Goal: Task Accomplishment & Management: Manage account settings

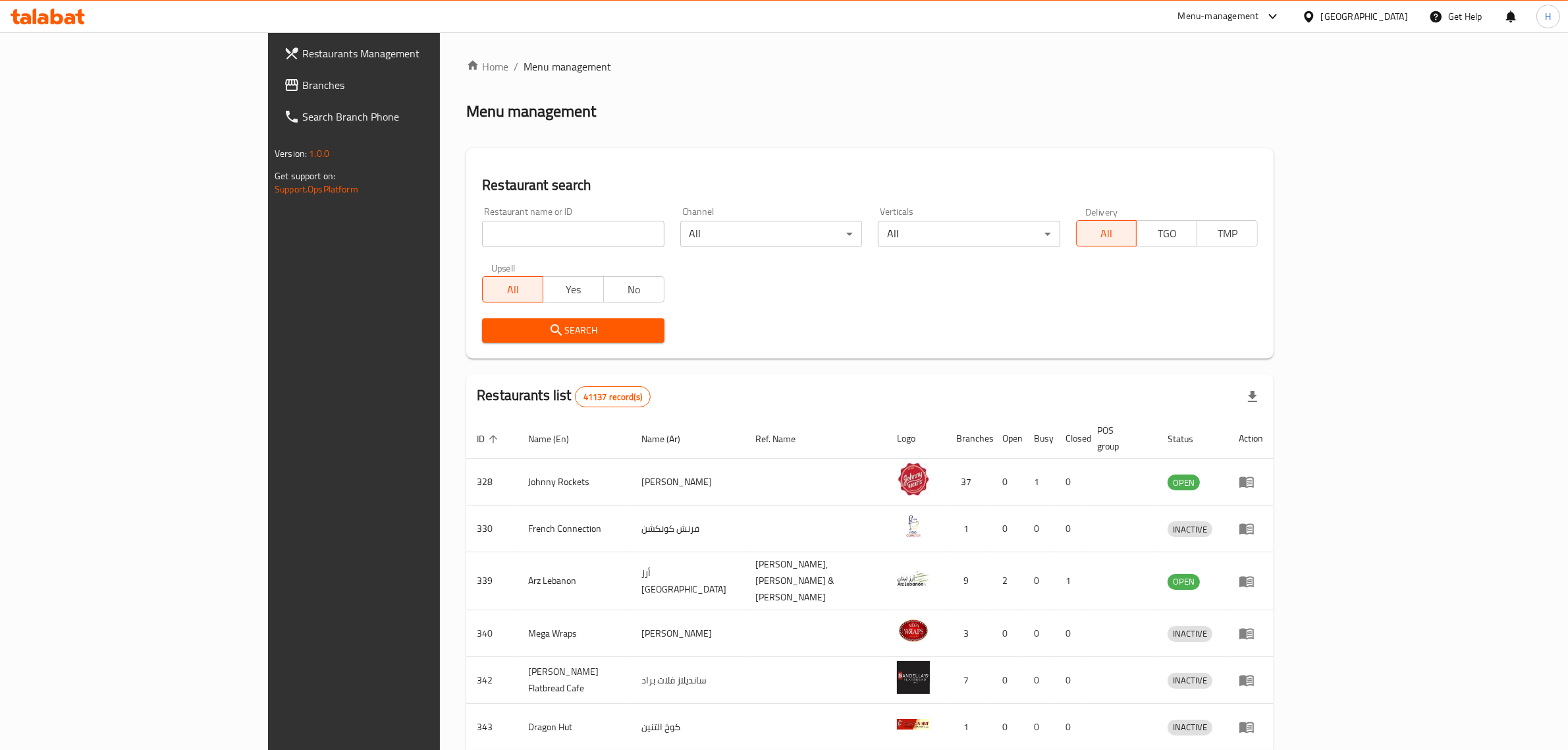
click at [302, 83] on span "Branches" at bounding box center [411, 84] width 217 height 16
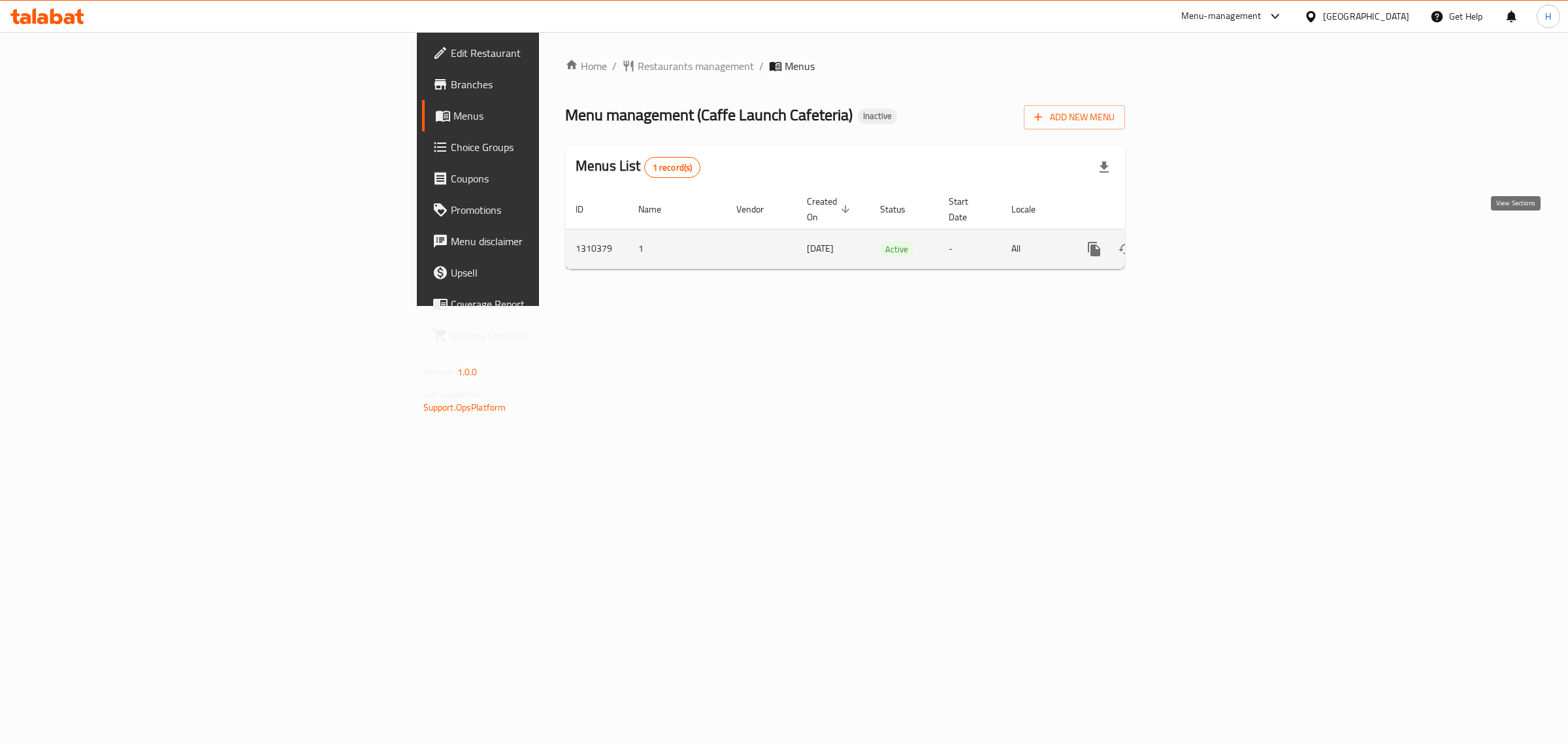
click at [1204, 235] on link "enhanced table" at bounding box center [1189, 249] width 31 height 31
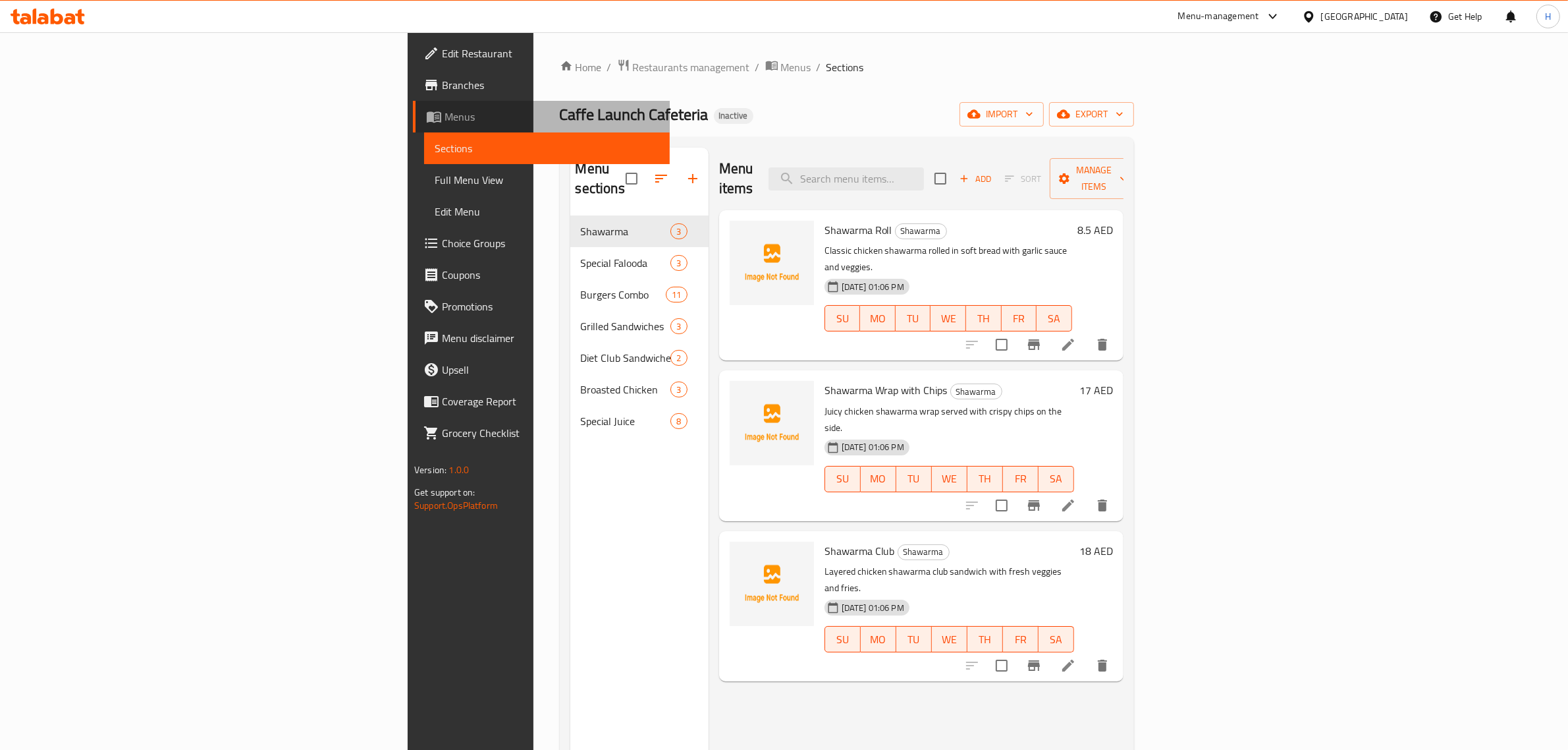
click at [444, 110] on span "Menus" at bounding box center [551, 116] width 214 height 16
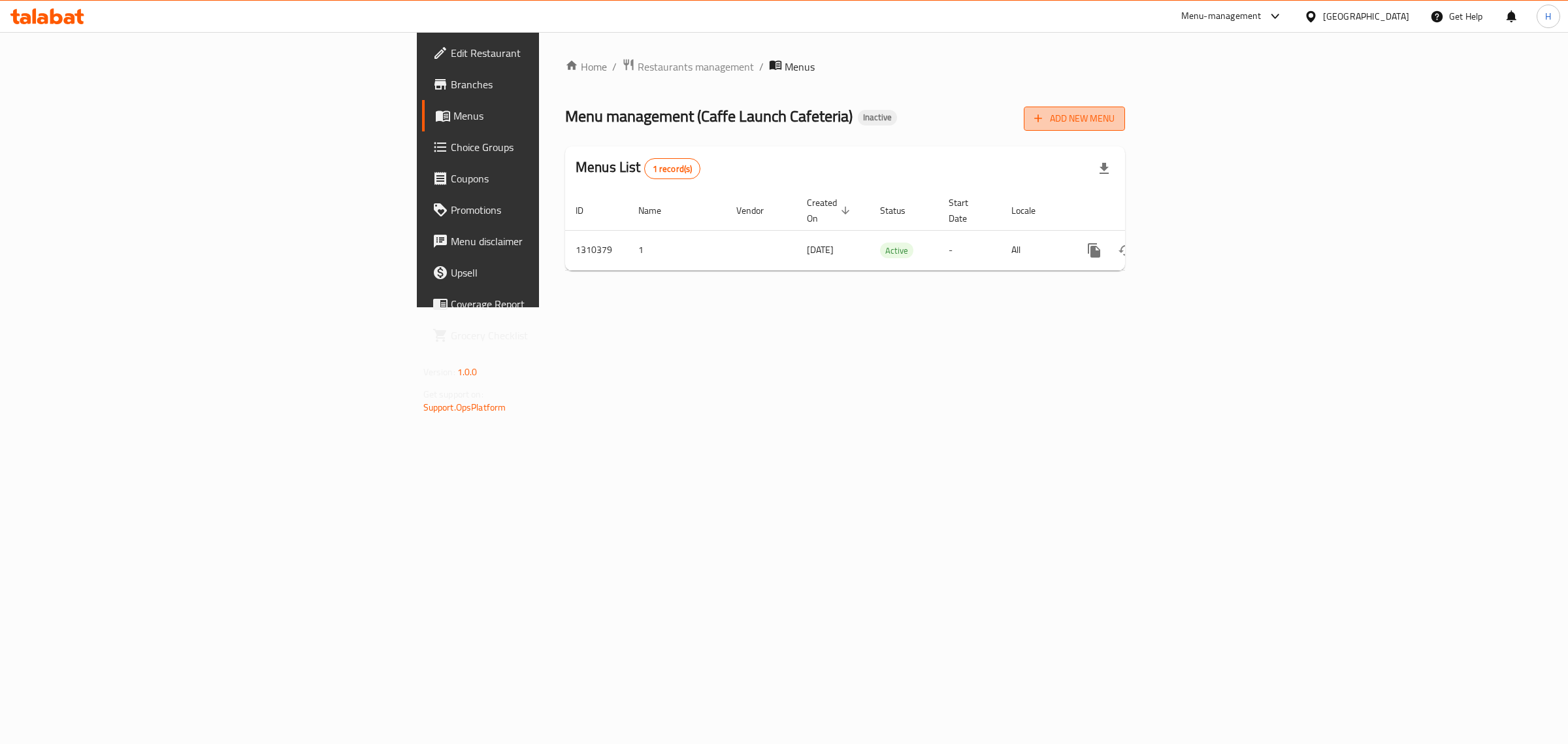
click at [1115, 122] on span "Add New Menu" at bounding box center [1074, 119] width 80 height 17
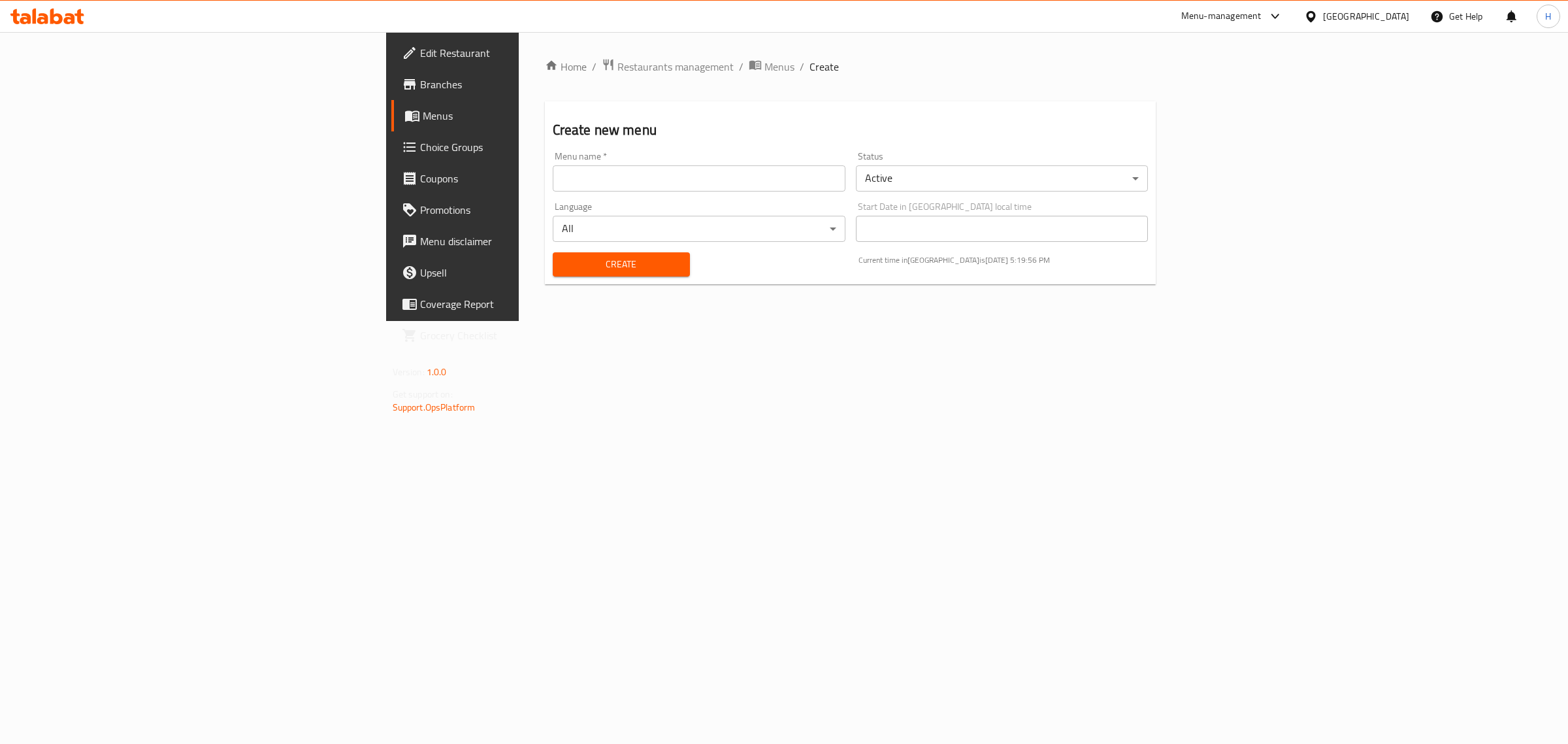
click at [738, 177] on input "text" at bounding box center [699, 179] width 293 height 26
type input "hesham menu"
click at [563, 266] on span "Create" at bounding box center [621, 264] width 116 height 17
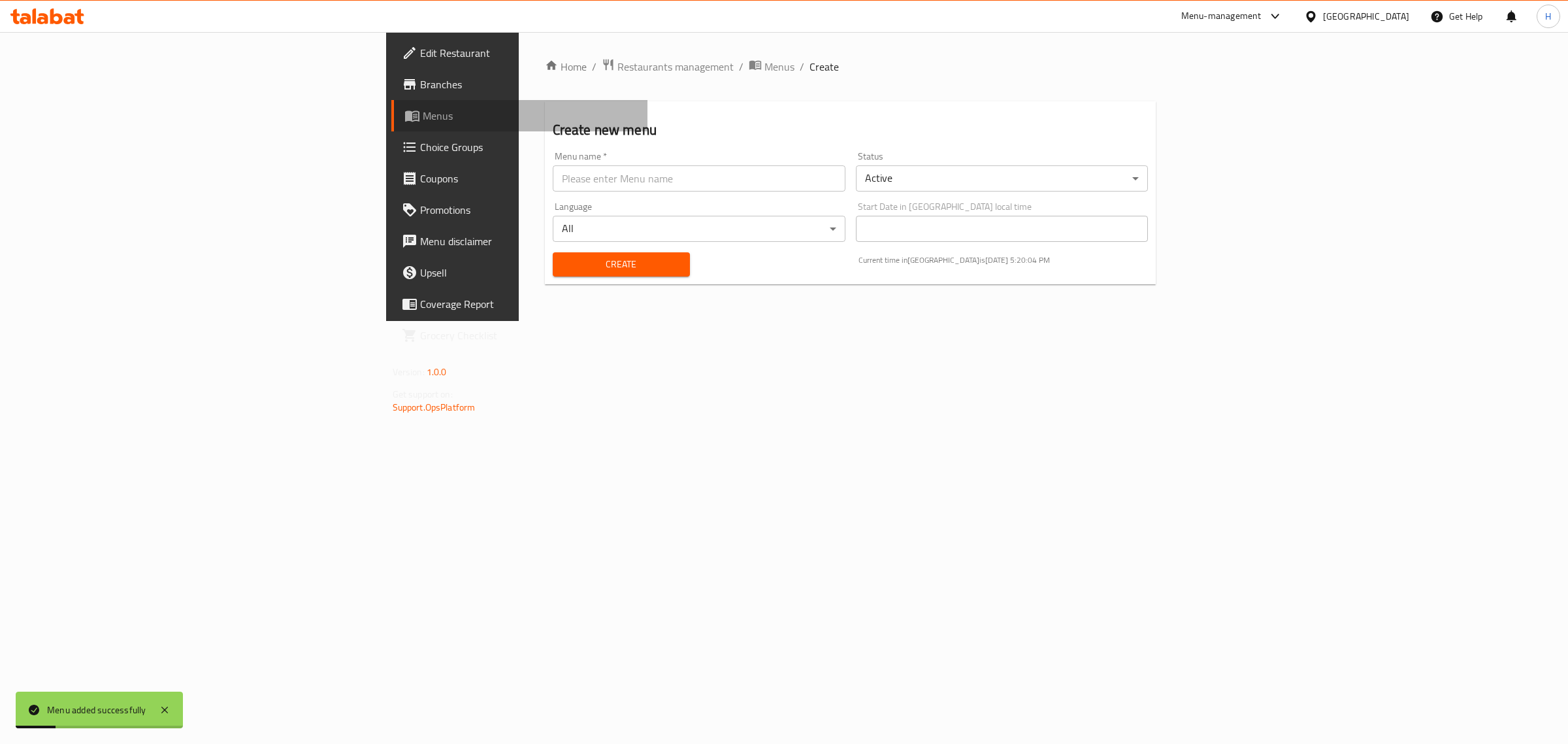
click at [391, 102] on link "Menus" at bounding box center [519, 116] width 257 height 31
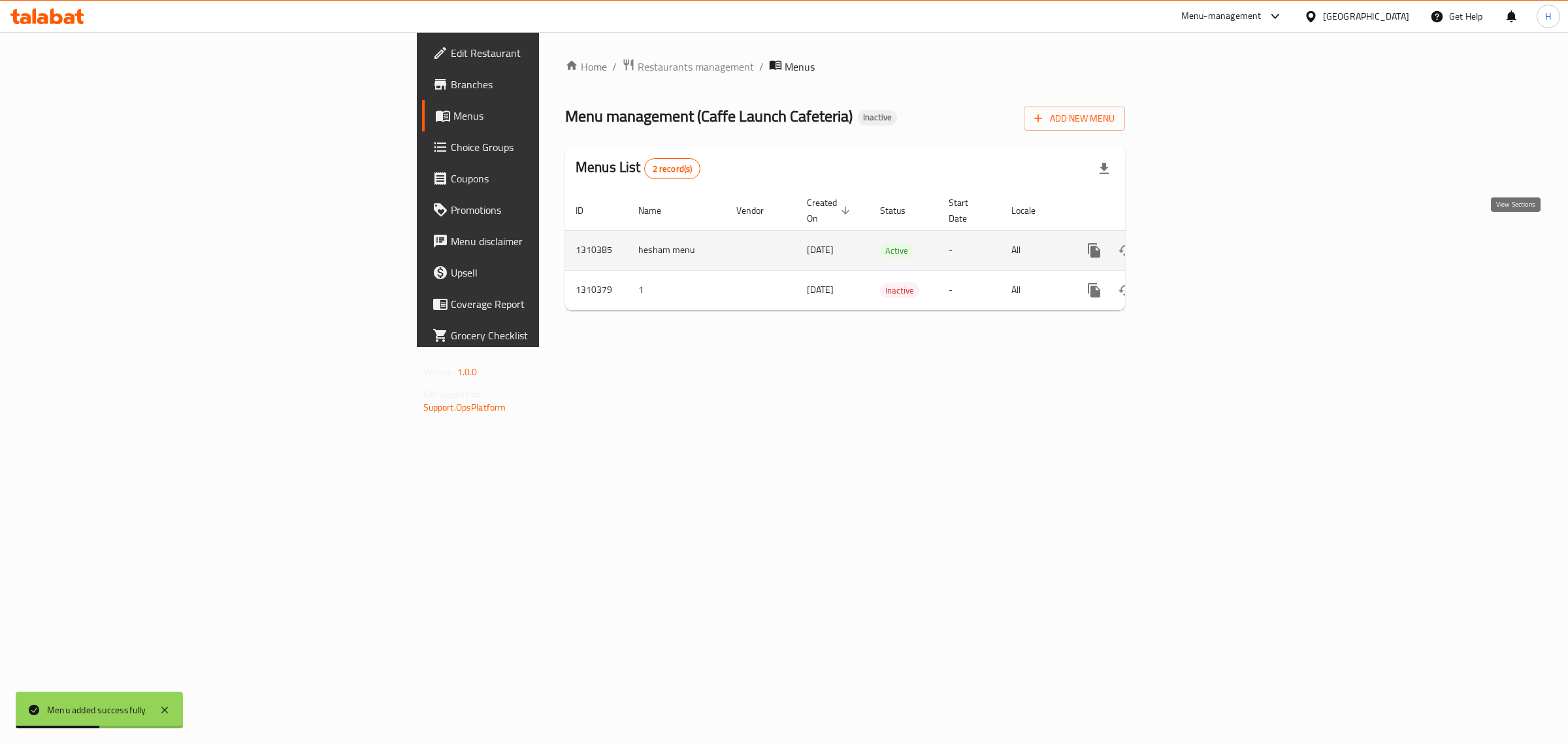
click at [1204, 247] on link "enhanced table" at bounding box center [1189, 250] width 31 height 31
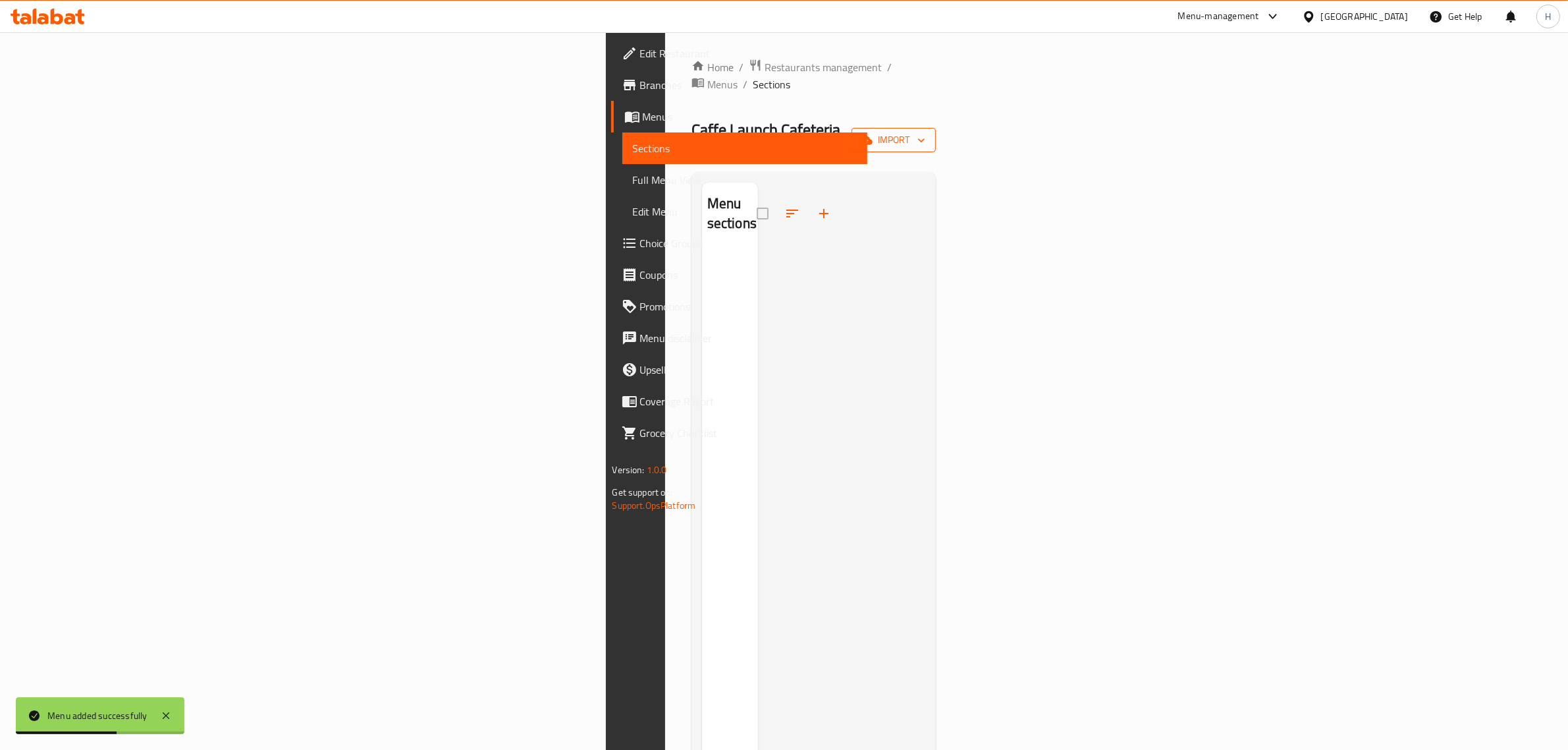
click at [925, 132] on span "import" at bounding box center [893, 140] width 63 height 17
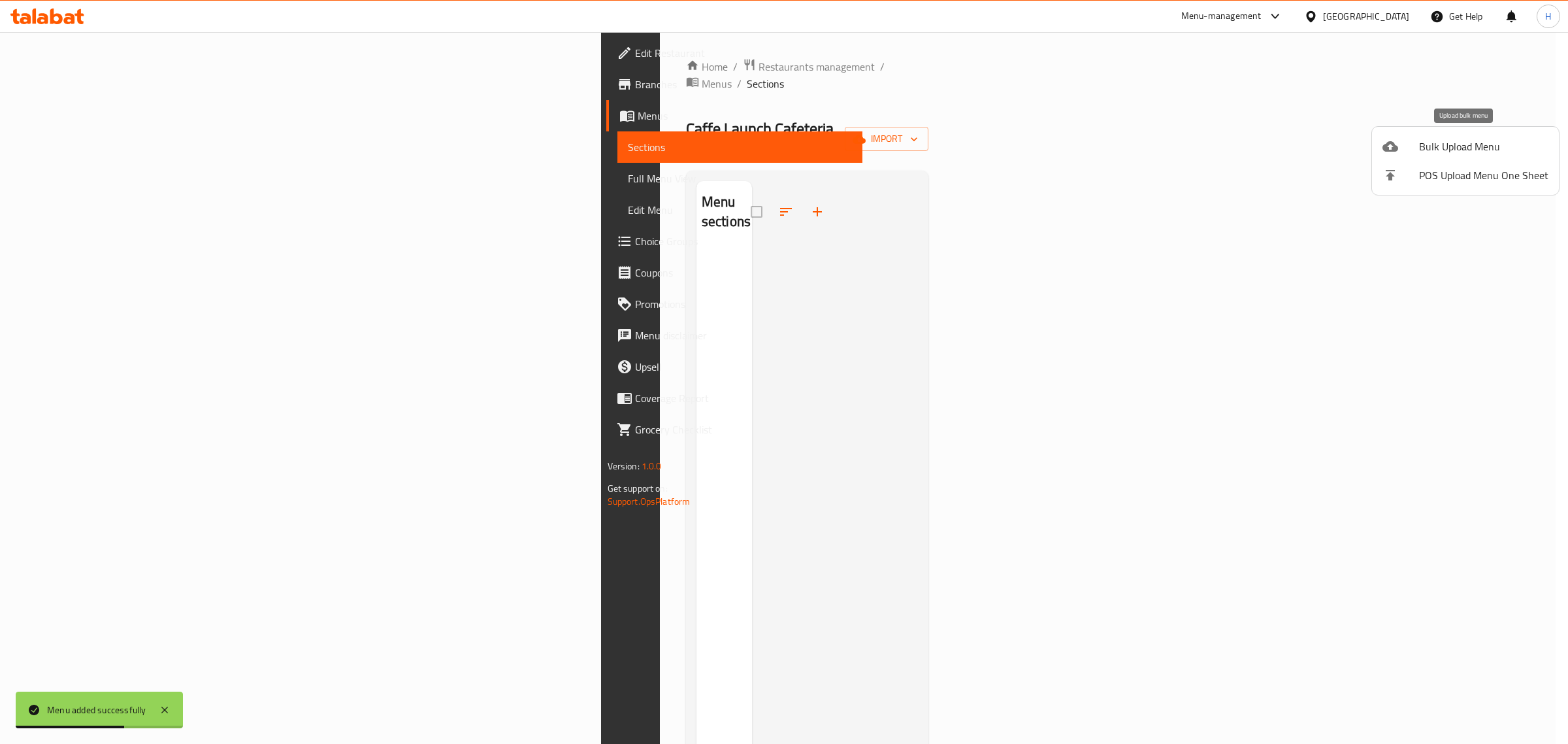
click at [1465, 134] on li "Bulk Upload Menu" at bounding box center [1465, 145] width 187 height 29
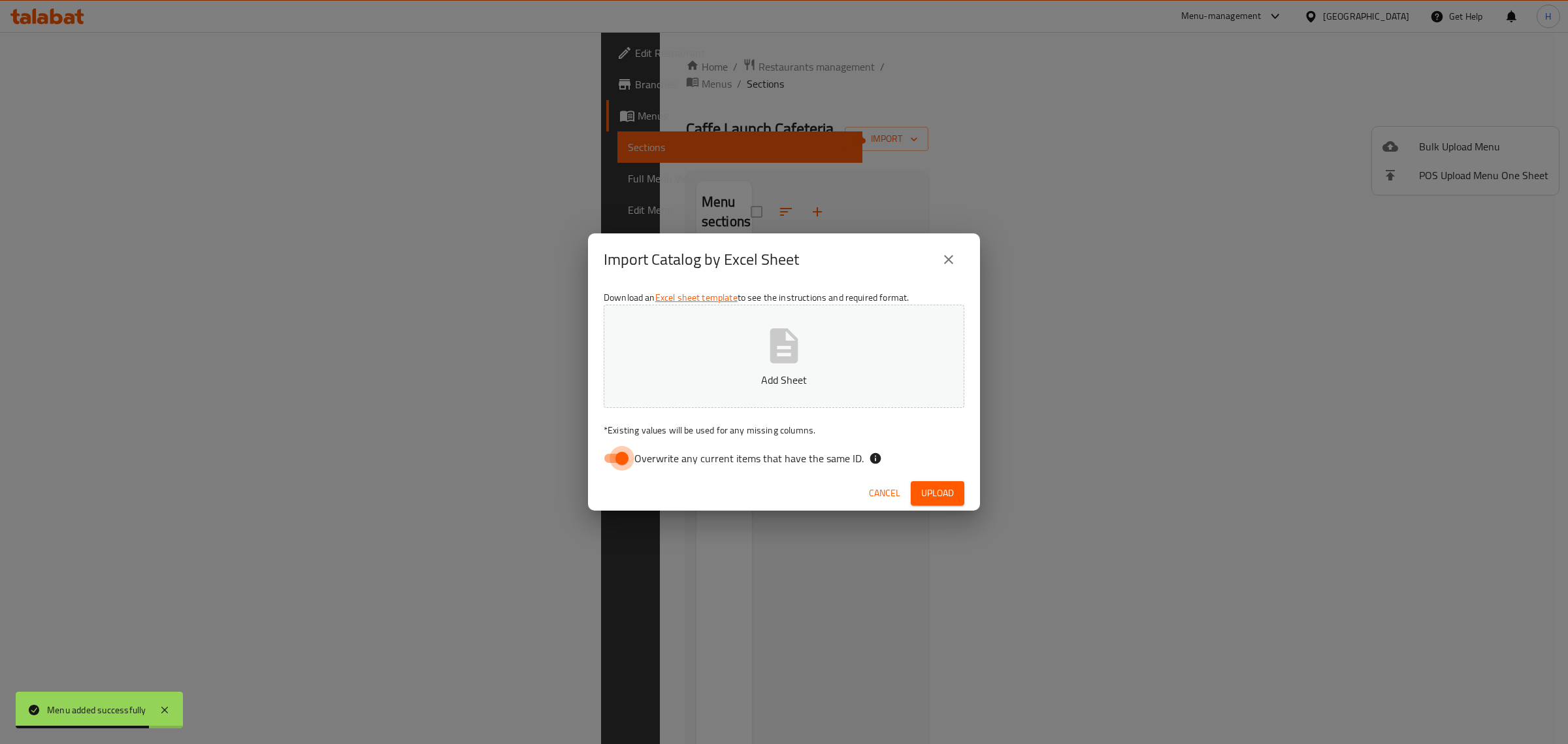
click at [622, 451] on input "Overwrite any current items that have the same ID." at bounding box center [621, 458] width 75 height 25
checkbox input "false"
click at [685, 354] on button "Add Sheet" at bounding box center [784, 356] width 361 height 103
click at [926, 491] on span "Upload" at bounding box center [937, 494] width 32 height 17
click at [910, 485] on span "Cancel" at bounding box center [897, 494] width 31 height 17
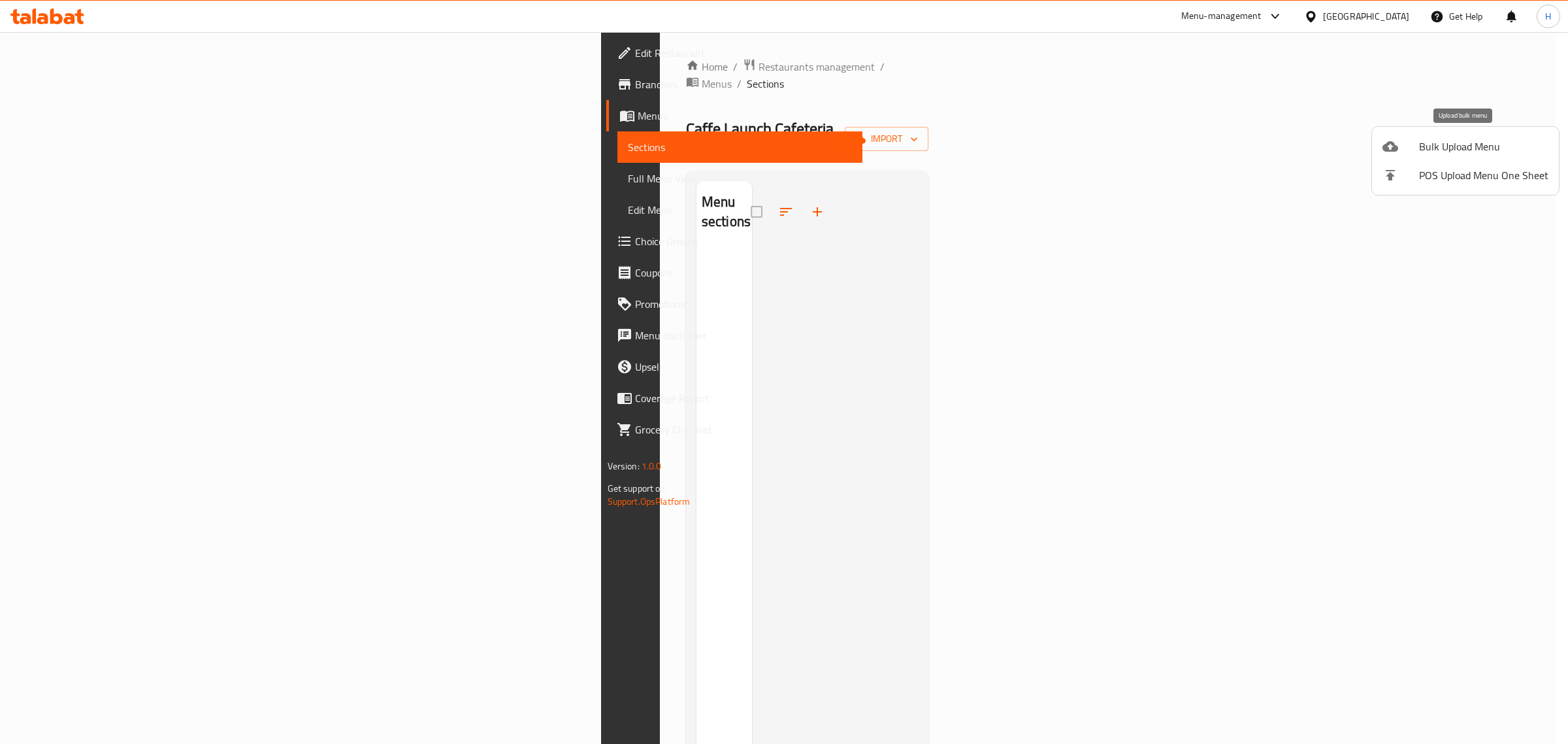
click at [1411, 152] on div at bounding box center [1401, 145] width 37 height 16
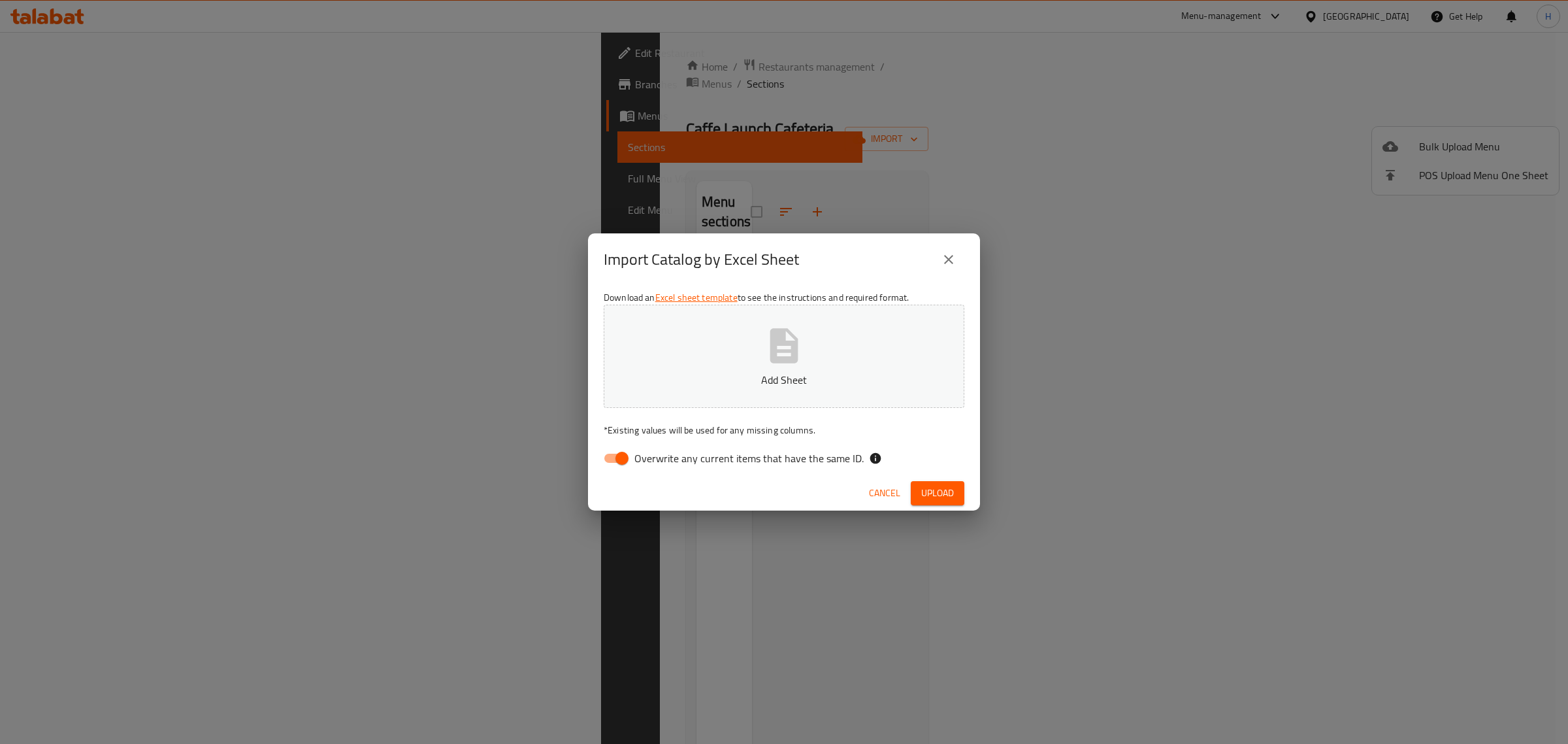
click at [850, 96] on div "Import Catalog by Excel Sheet Download an Excel sheet template to see the instr…" at bounding box center [784, 372] width 1568 height 744
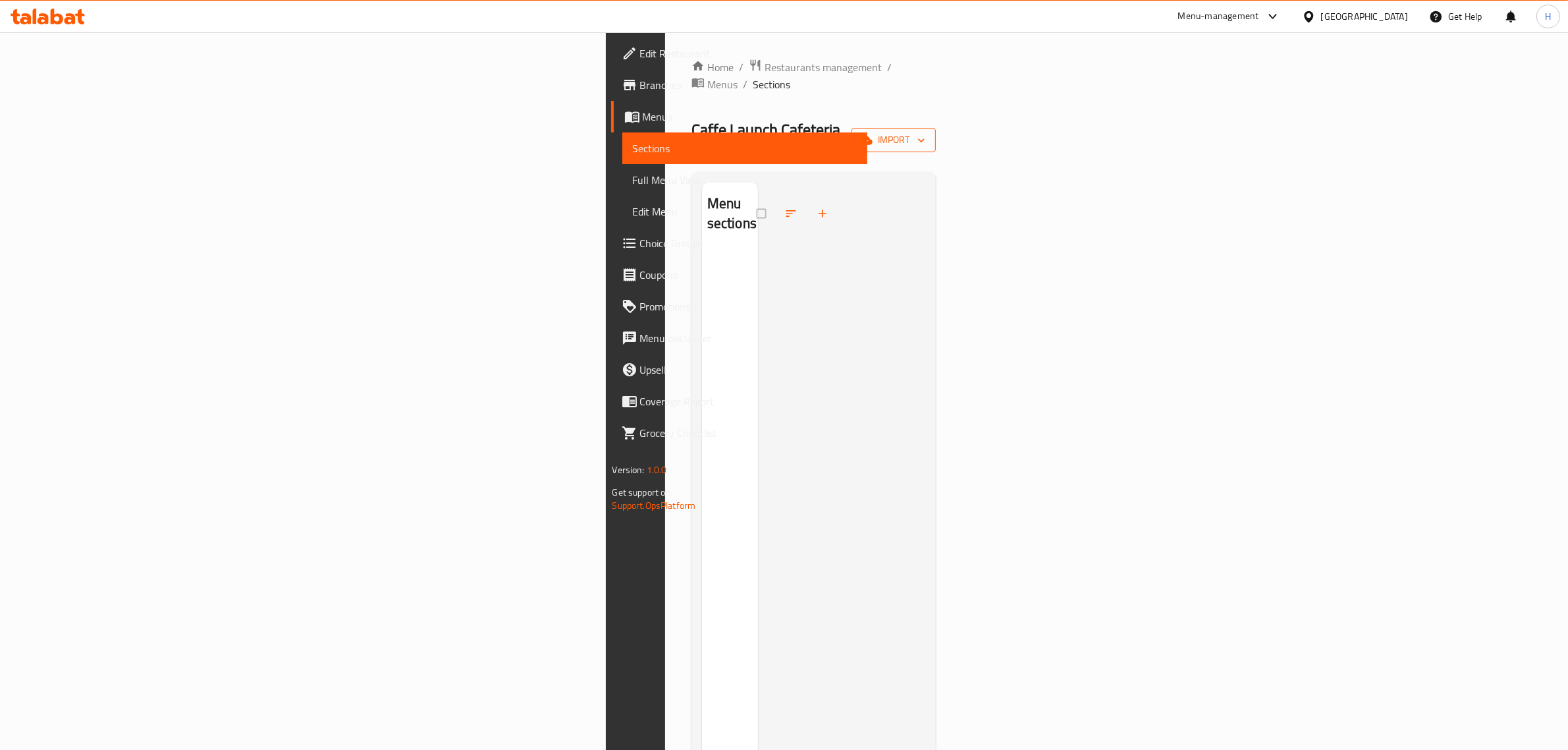
click at [935, 128] on button "import" at bounding box center [893, 140] width 84 height 24
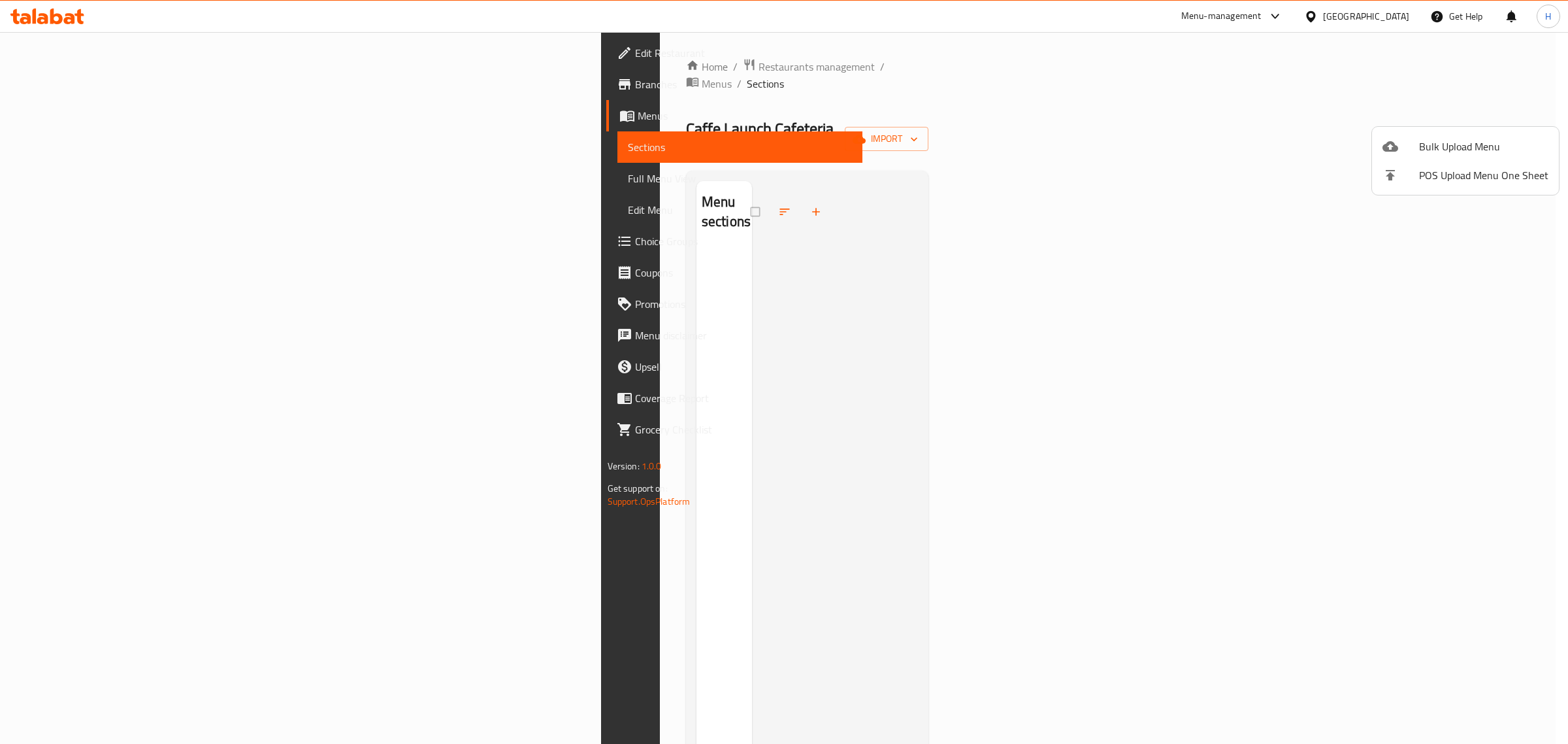
click at [1388, 154] on icon at bounding box center [1390, 145] width 16 height 16
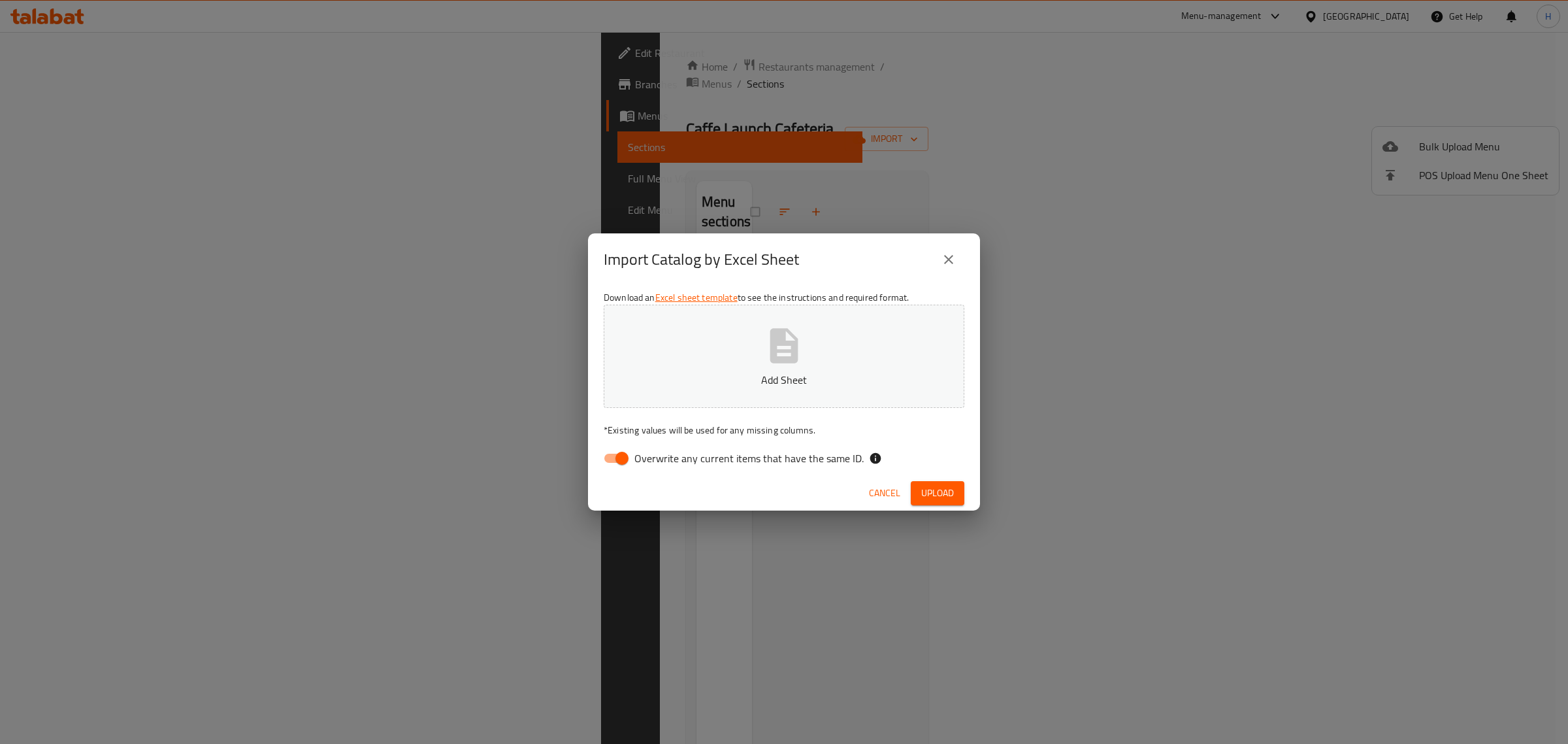
click at [618, 458] on input "Overwrite any current items that have the same ID." at bounding box center [621, 458] width 75 height 25
checkbox input "false"
click at [678, 355] on button "Add Sheet" at bounding box center [784, 356] width 361 height 103
click at [943, 485] on span "Upload" at bounding box center [937, 494] width 32 height 17
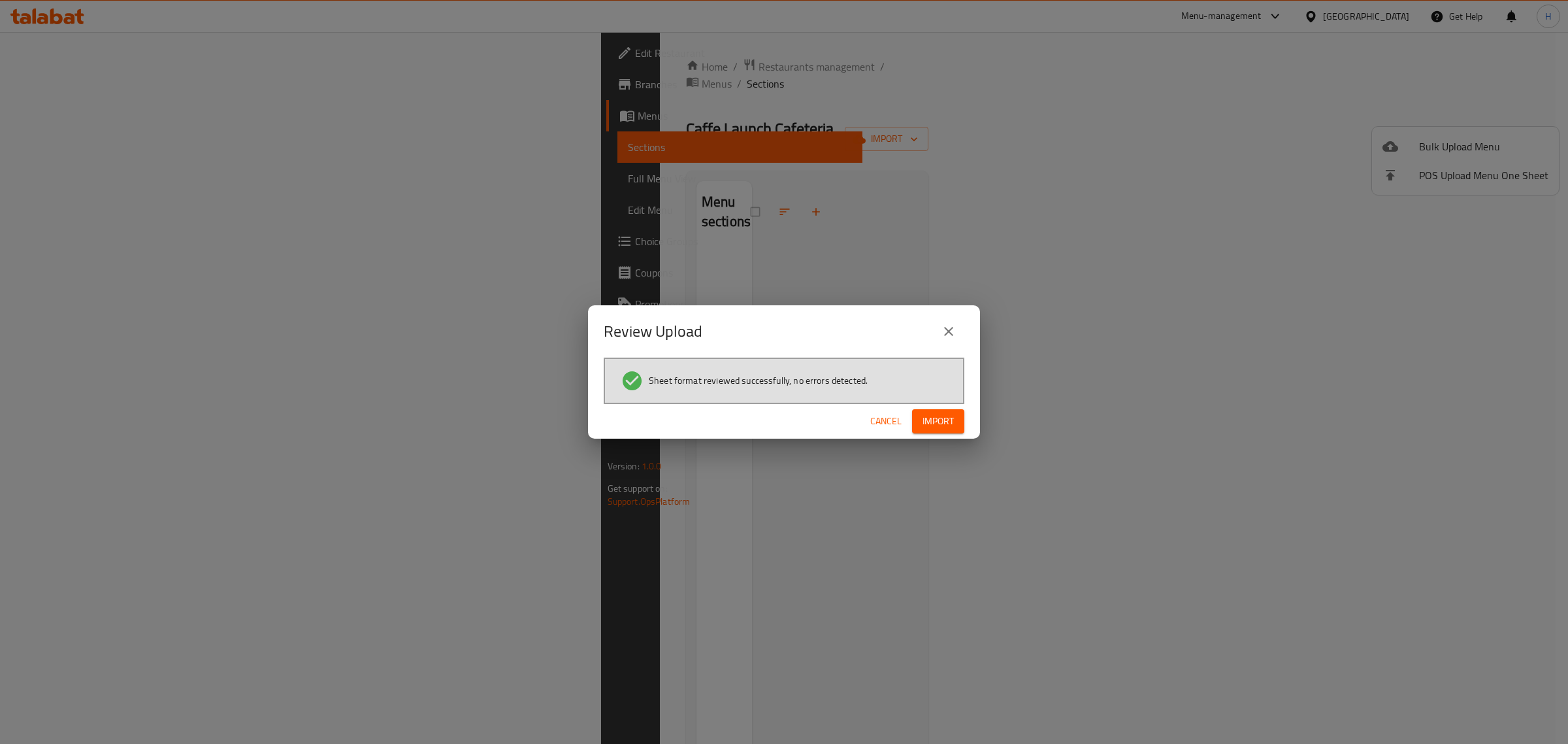
click at [945, 423] on span "Import" at bounding box center [938, 421] width 31 height 17
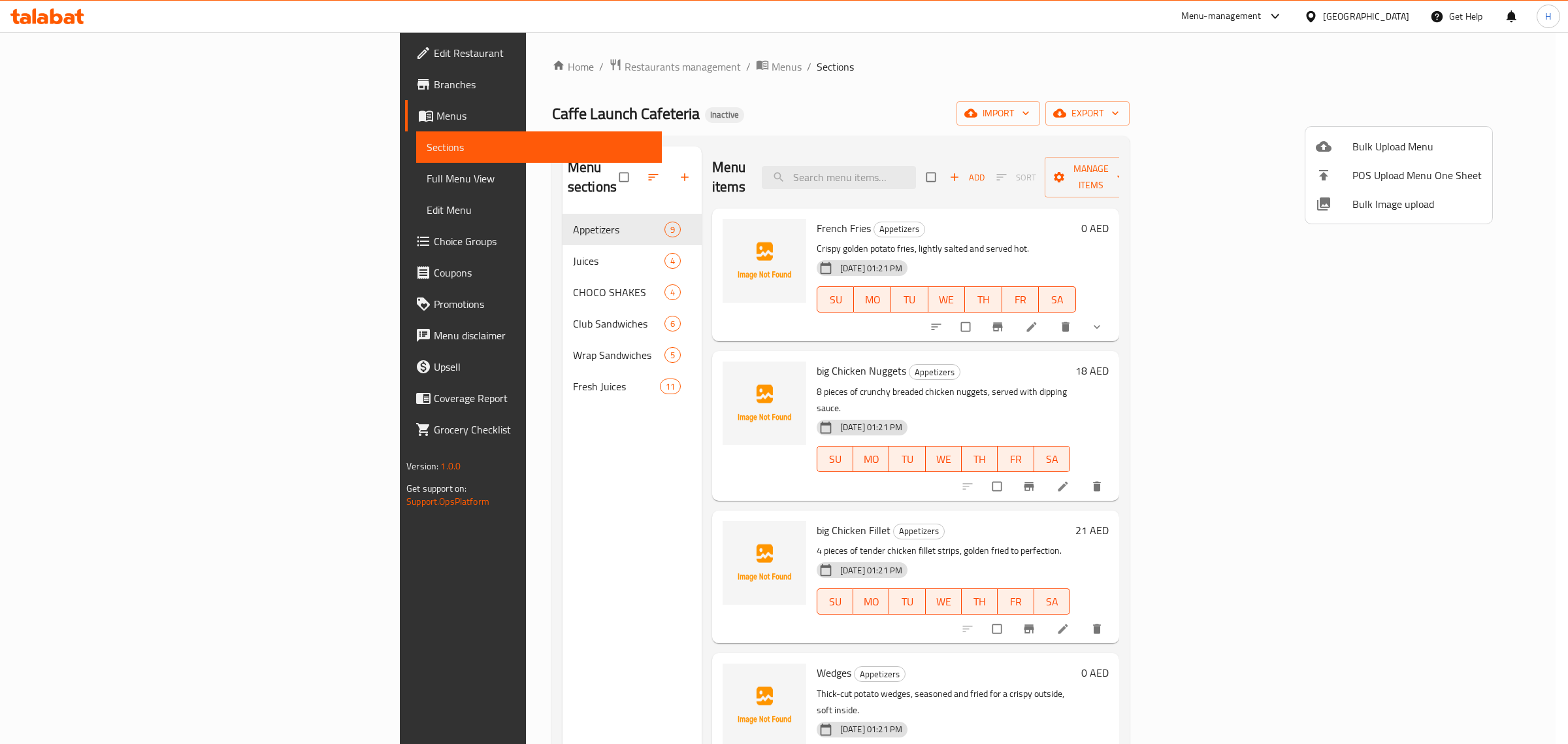
click at [744, 87] on div at bounding box center [784, 372] width 1568 height 744
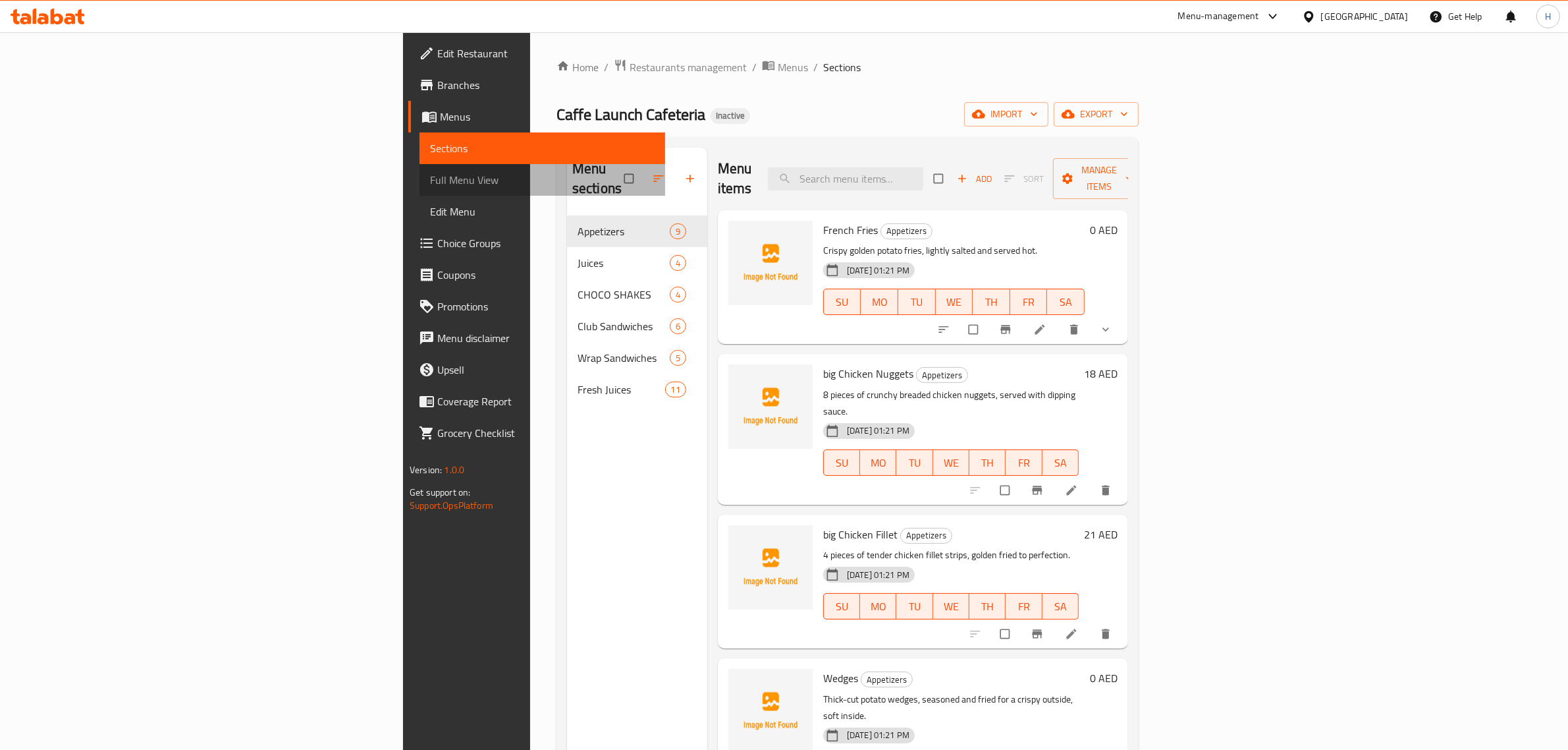
click at [430, 173] on span "Full Menu View" at bounding box center [542, 179] width 225 height 16
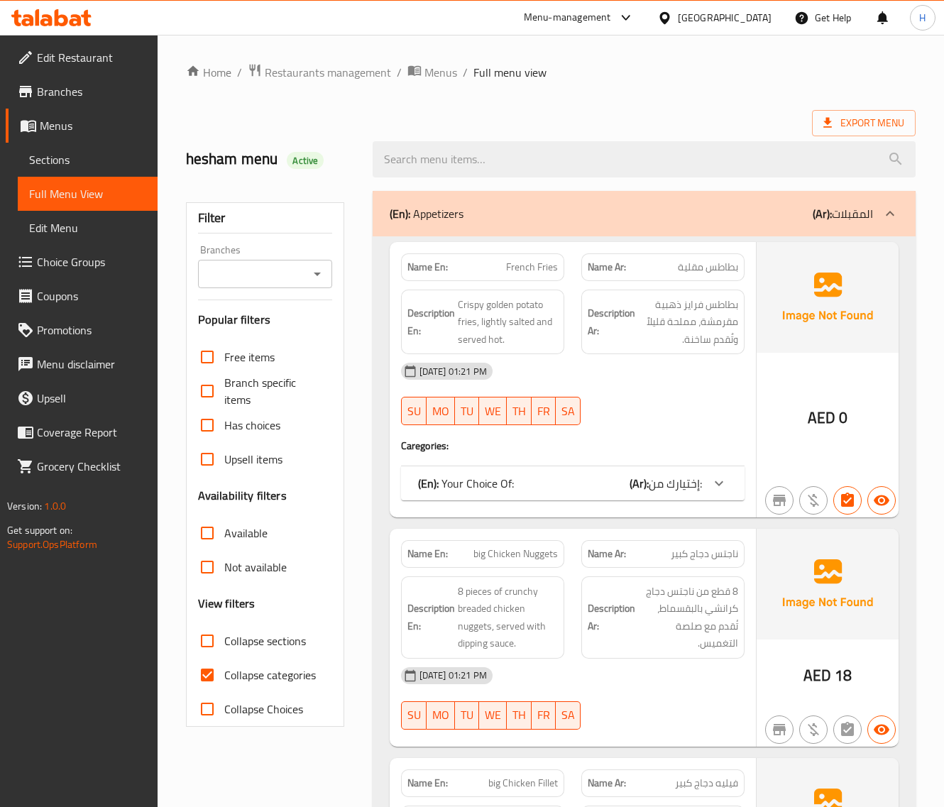
click at [221, 675] on input "Collapse categories" at bounding box center [207, 675] width 34 height 34
checkbox input "false"
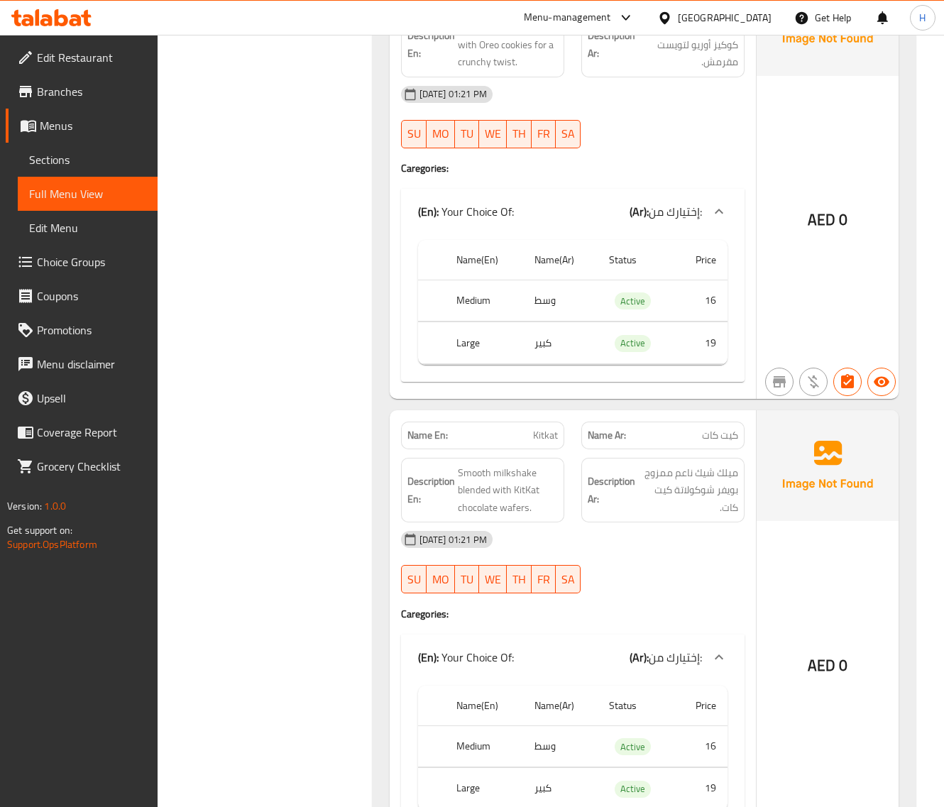
scroll to position [5795, 0]
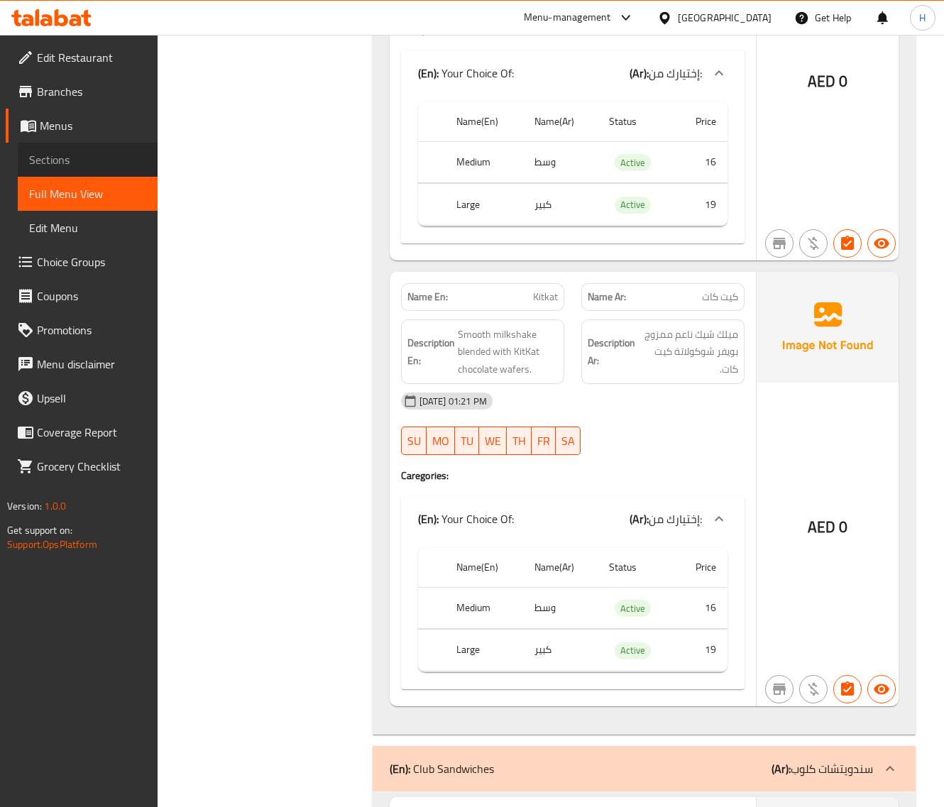
click at [92, 160] on span "Sections" at bounding box center [87, 159] width 117 height 17
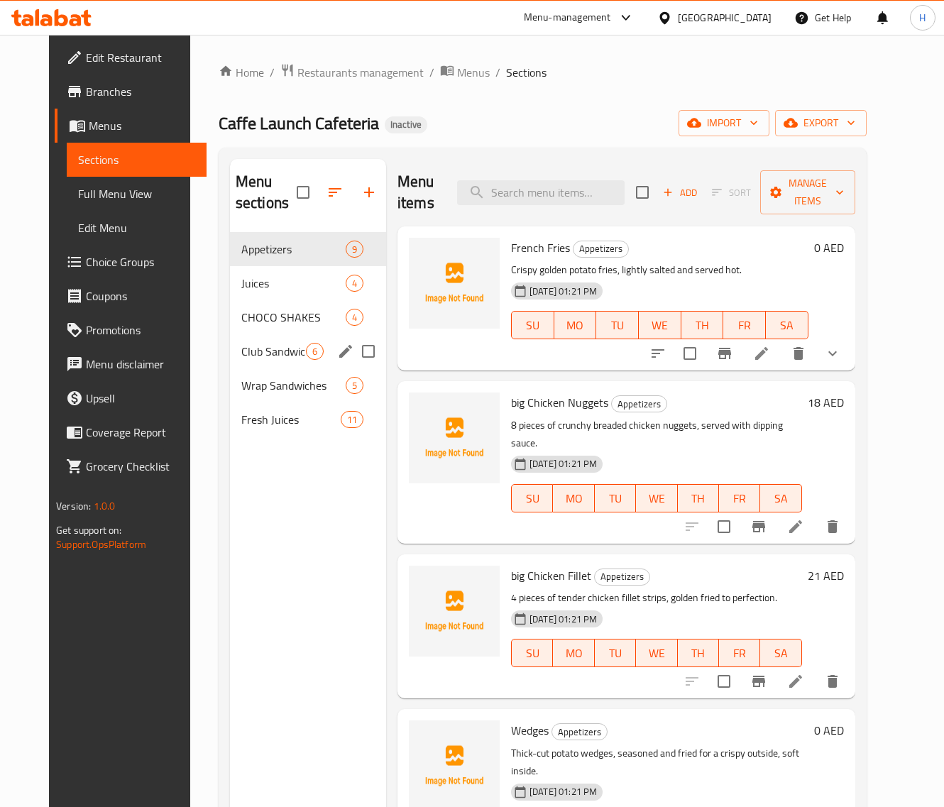
click at [360, 348] on input "Menu sections" at bounding box center [368, 351] width 30 height 30
checkbox input "true"
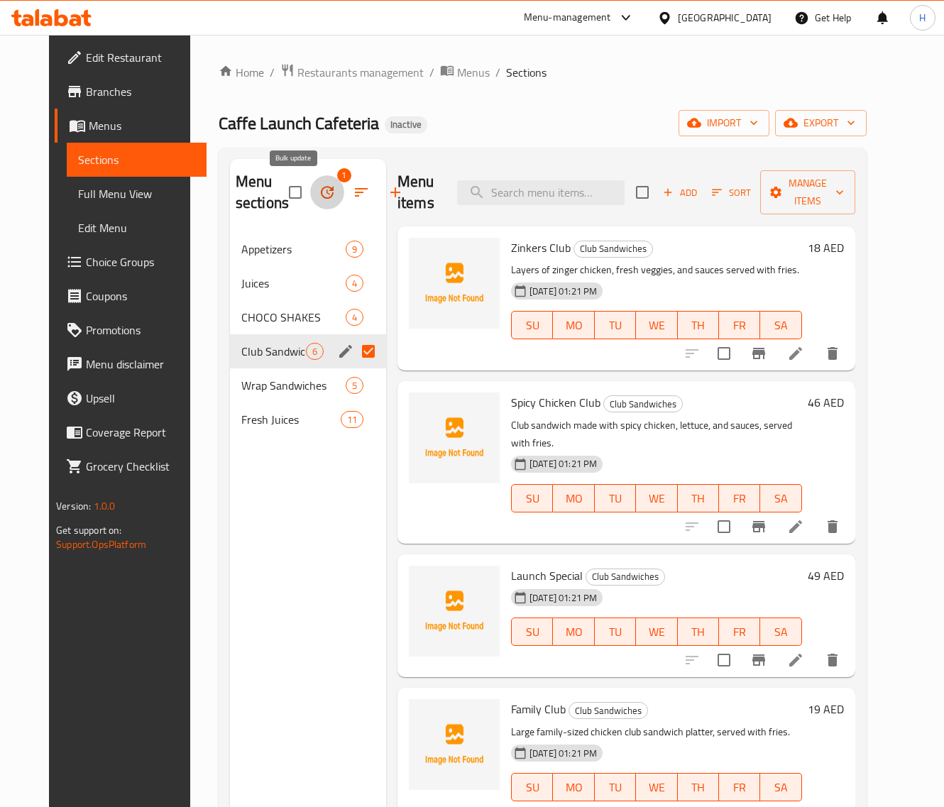
click at [319, 194] on icon "button" at bounding box center [327, 192] width 17 height 17
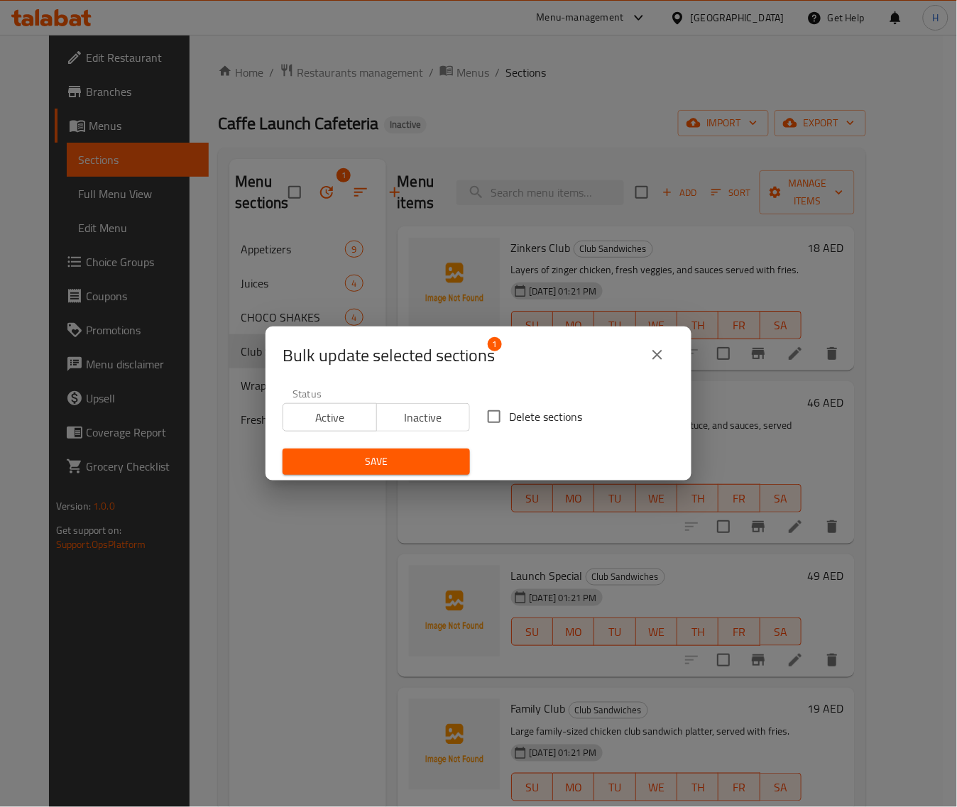
click at [491, 412] on input "Delete sections" at bounding box center [494, 417] width 30 height 30
checkbox input "true"
click at [429, 455] on span "Save" at bounding box center [376, 462] width 165 height 18
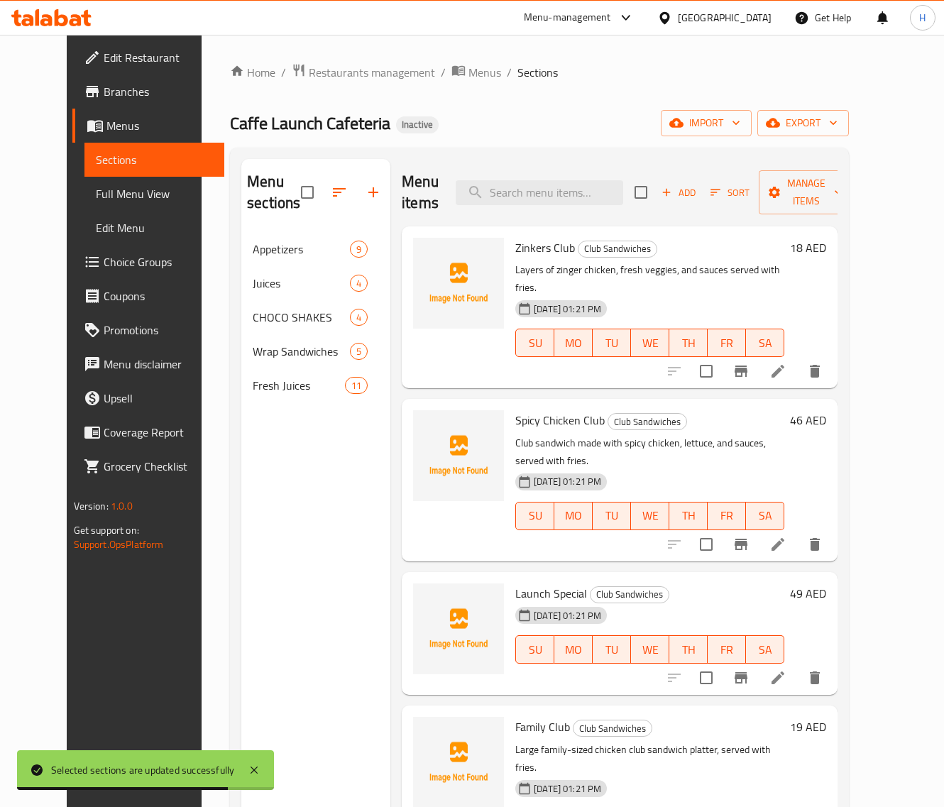
click at [118, 190] on span "Full Menu View" at bounding box center [154, 193] width 117 height 17
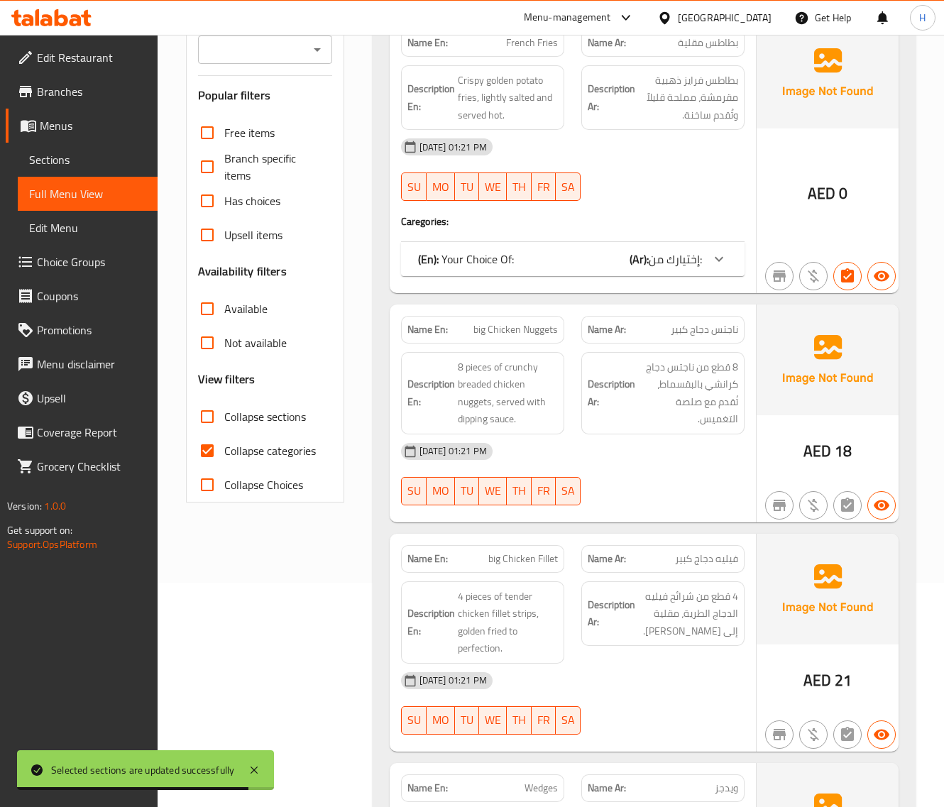
scroll to position [236, 0]
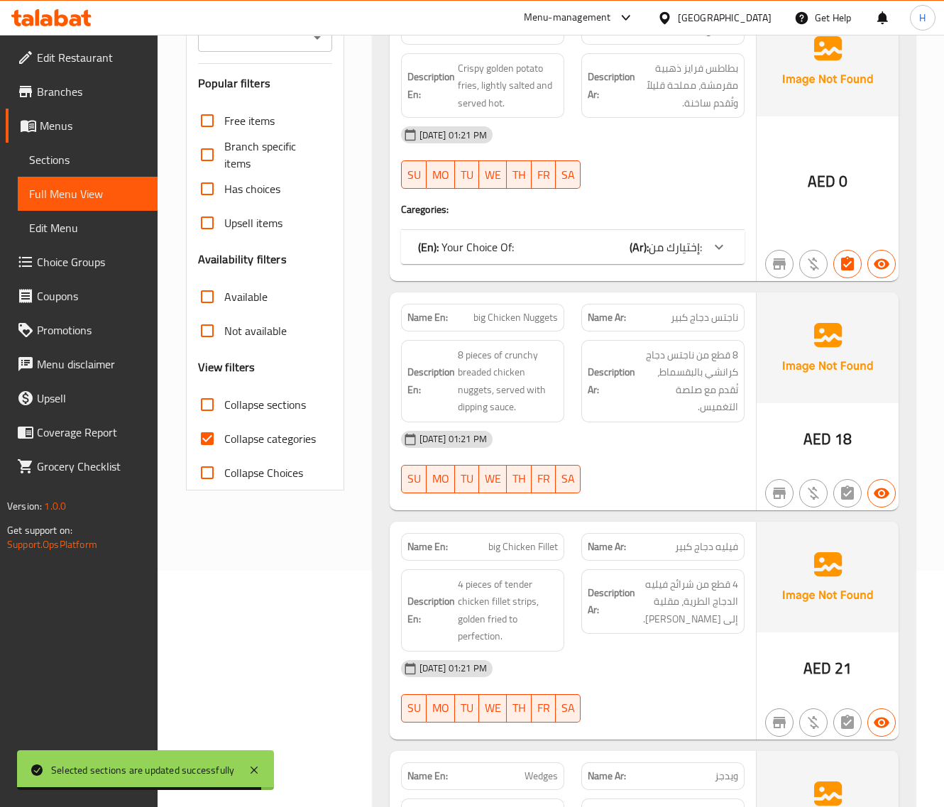
click at [211, 427] on input "Collapse categories" at bounding box center [207, 439] width 34 height 34
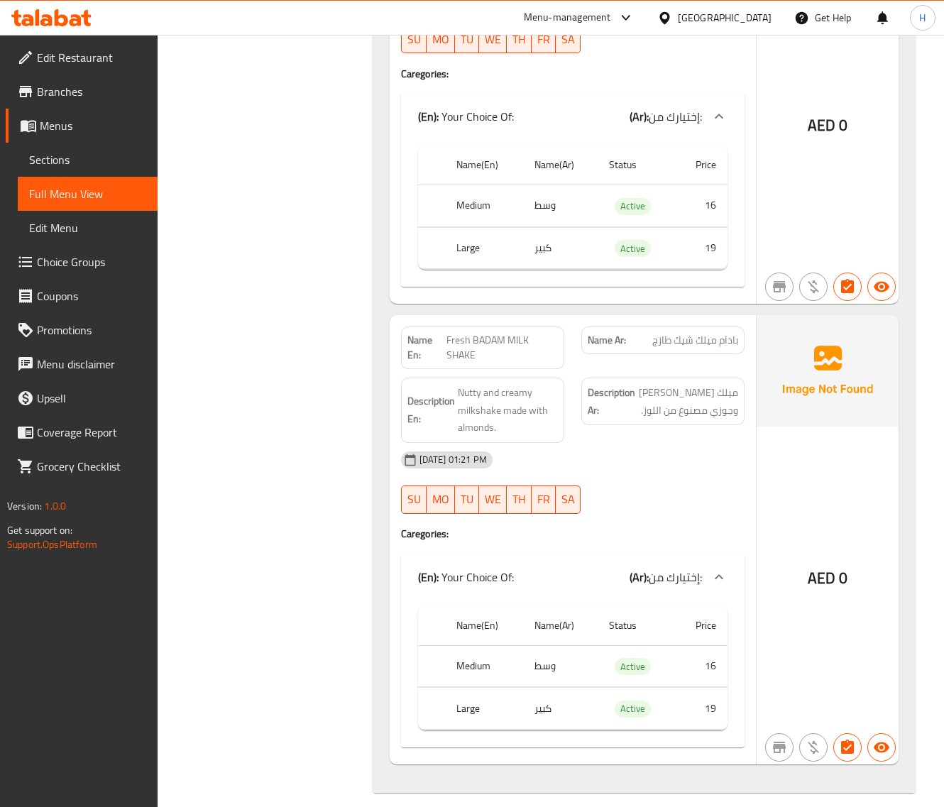
scroll to position [11814, 0]
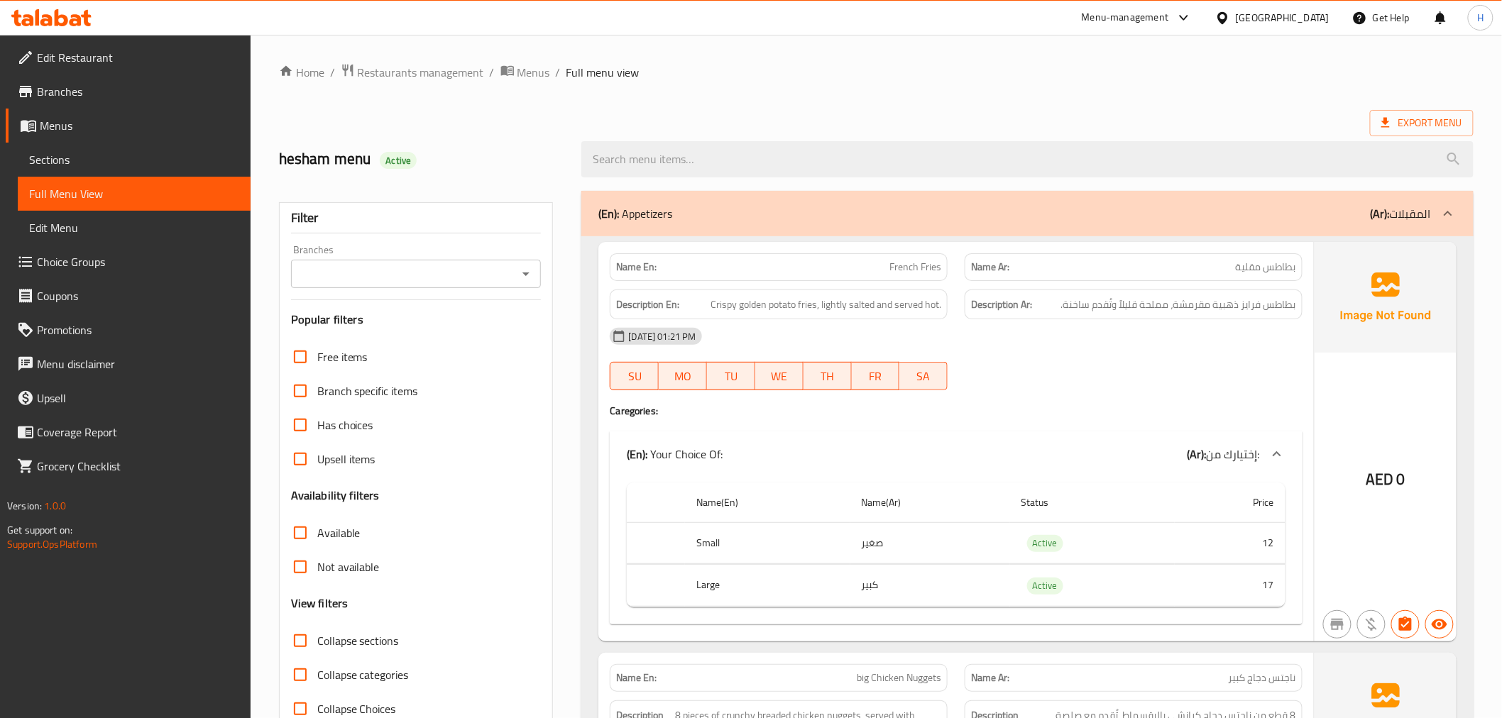
scroll to position [158, 0]
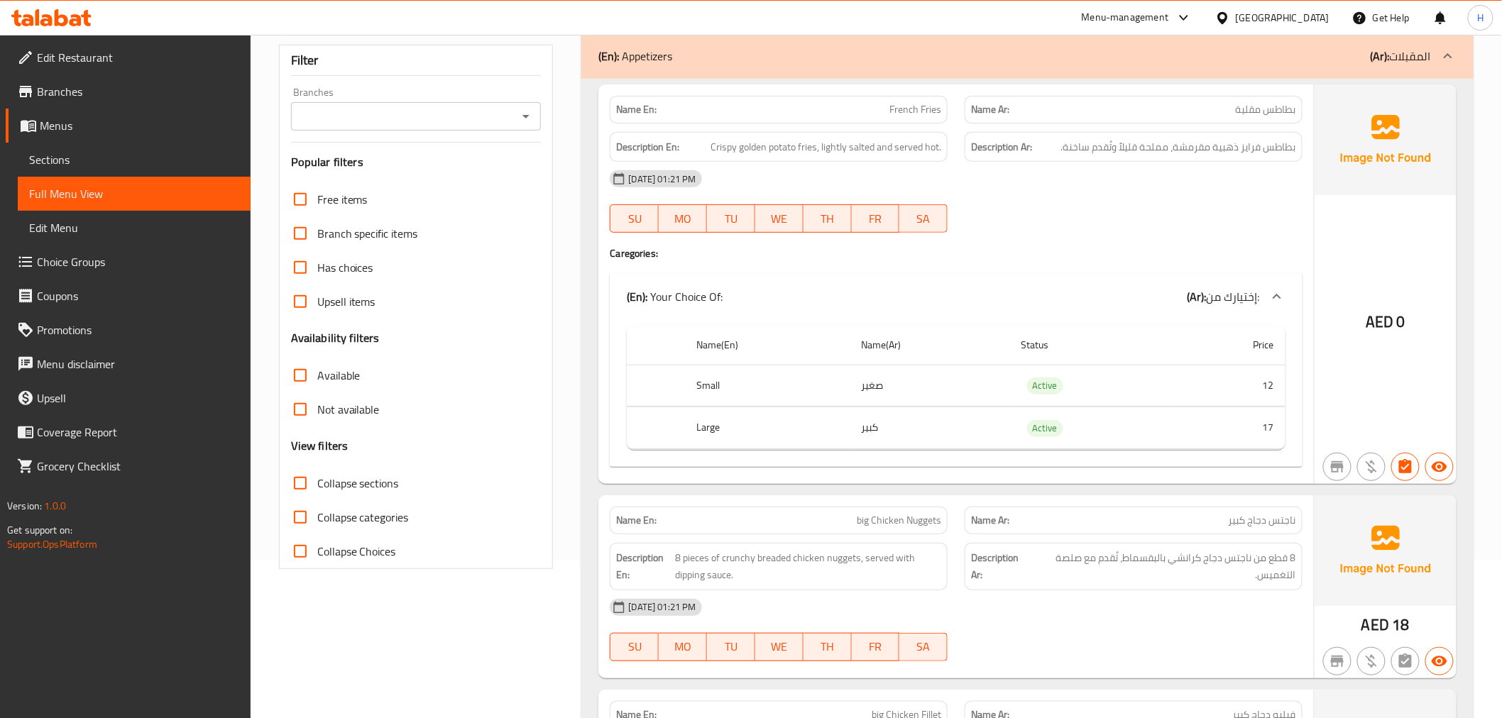
drag, startPoint x: 324, startPoint y: 509, endPoint x: 464, endPoint y: 399, distance: 178.4
click at [324, 509] on span "Collapse categories" at bounding box center [363, 517] width 92 height 17
click at [317, 509] on input "Collapse categories" at bounding box center [300, 517] width 34 height 34
checkbox input "true"
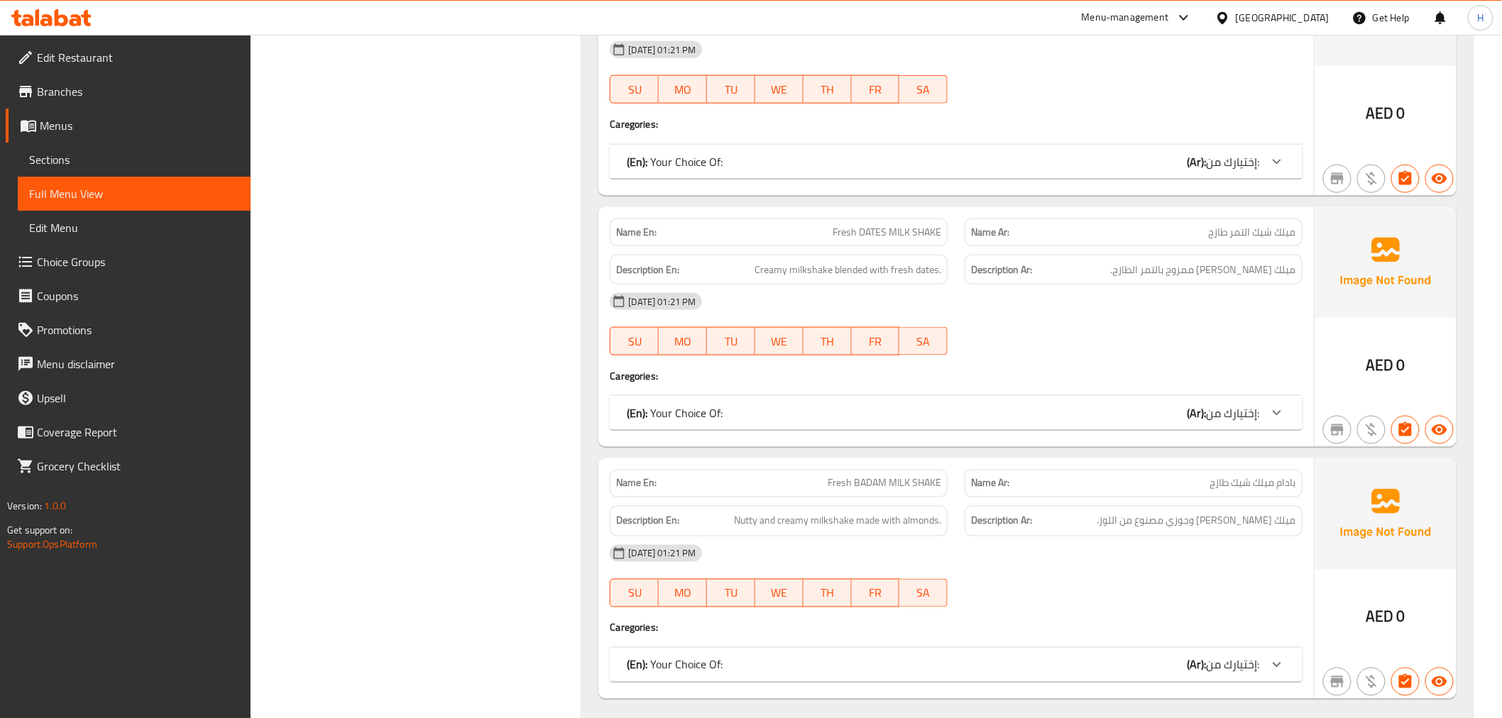
scroll to position [7463, 0]
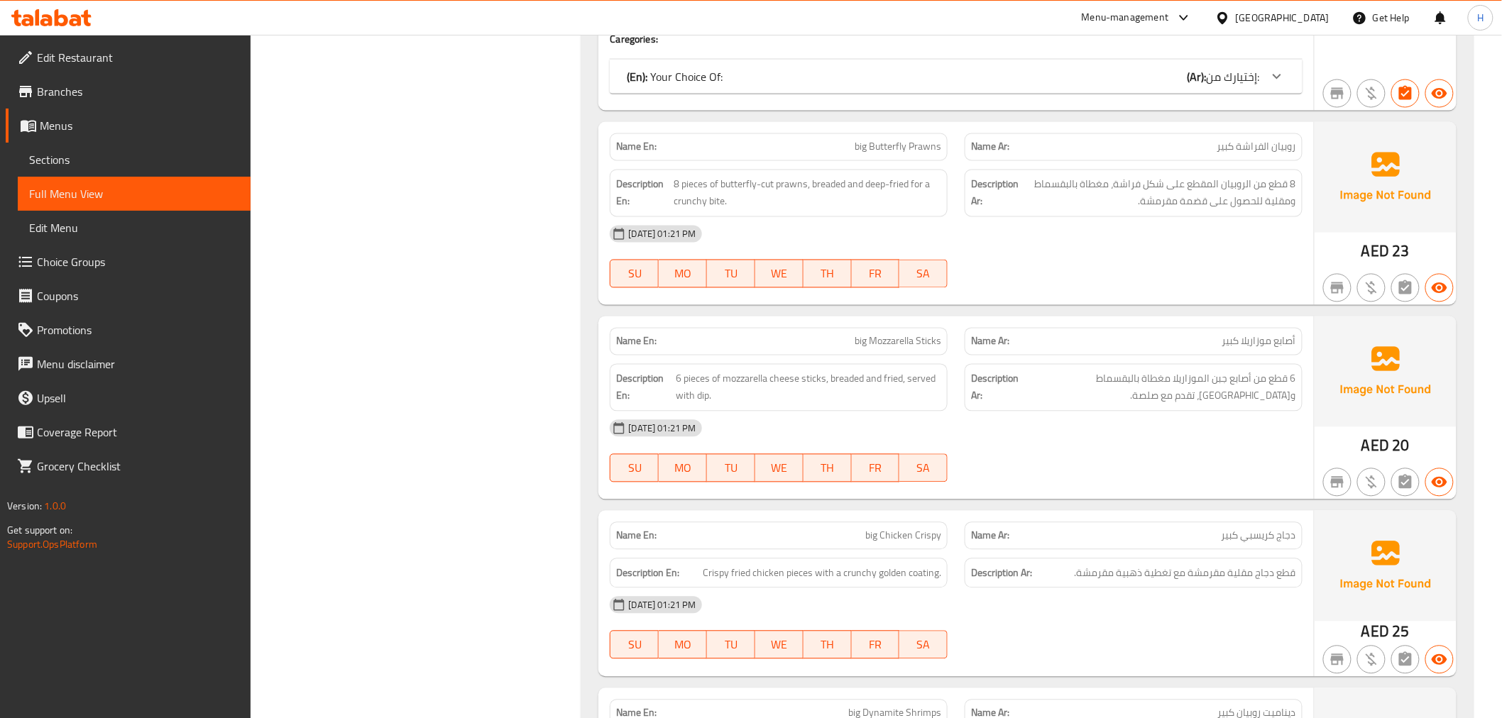
scroll to position [0, 0]
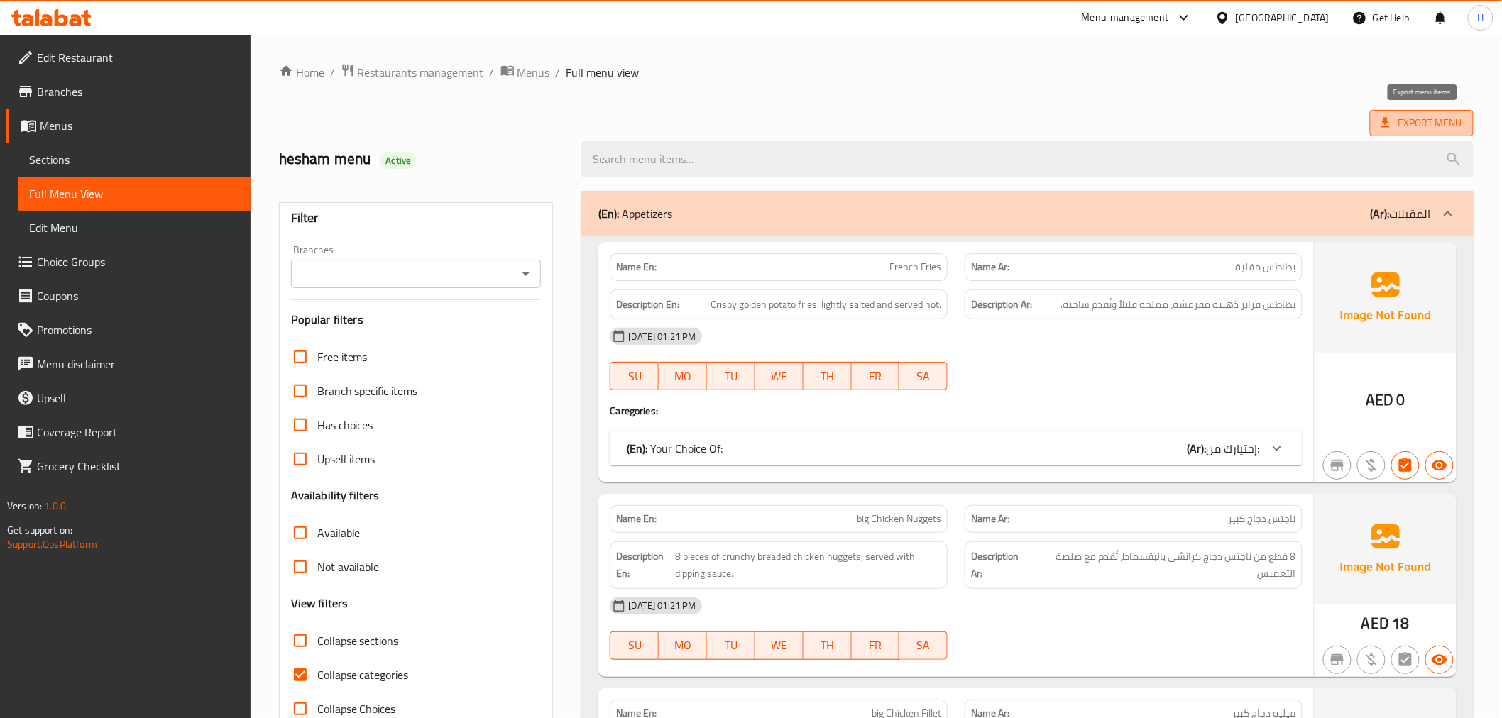
click at [1405, 116] on span "Export Menu" at bounding box center [1421, 123] width 81 height 18
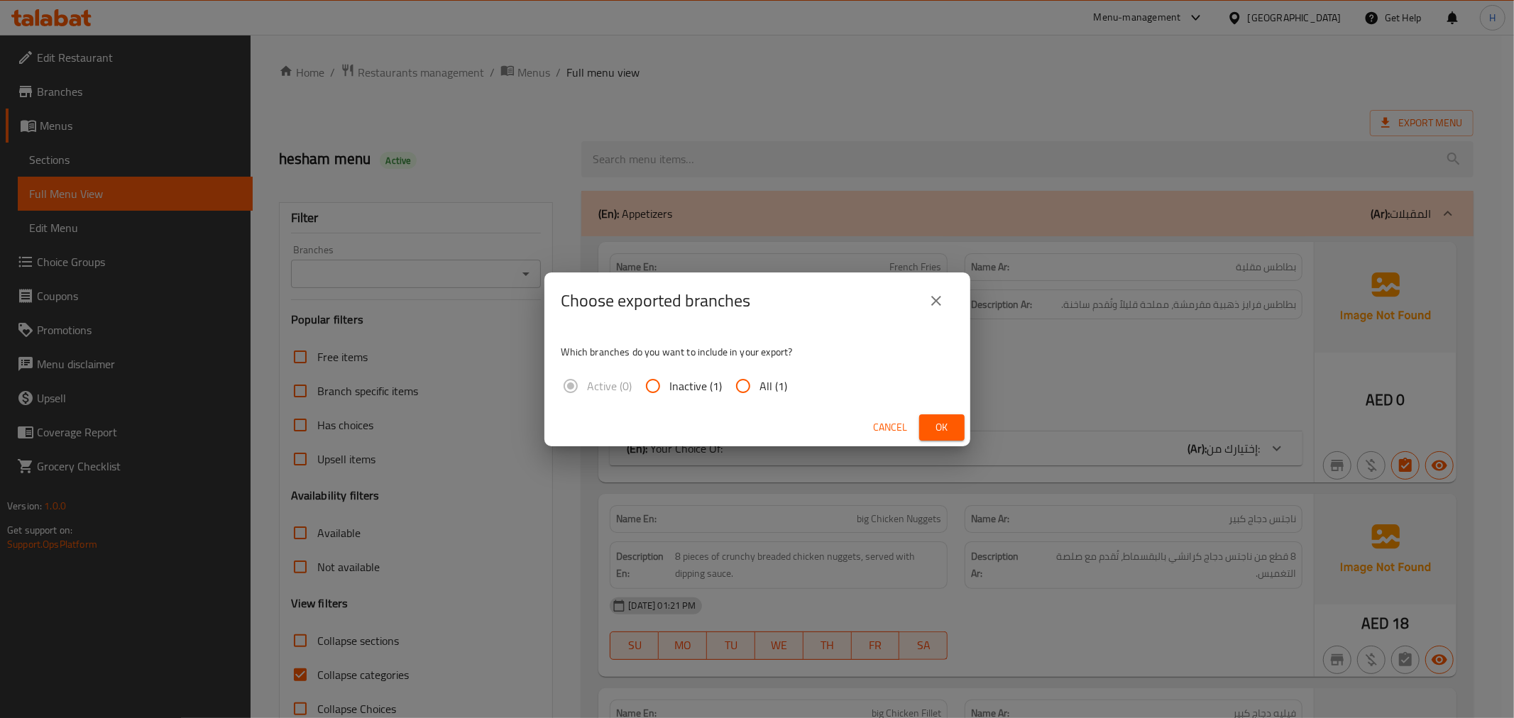
click at [738, 387] on input "All (1)" at bounding box center [743, 386] width 34 height 34
radio input "true"
click at [925, 423] on button "Ok" at bounding box center [941, 427] width 45 height 26
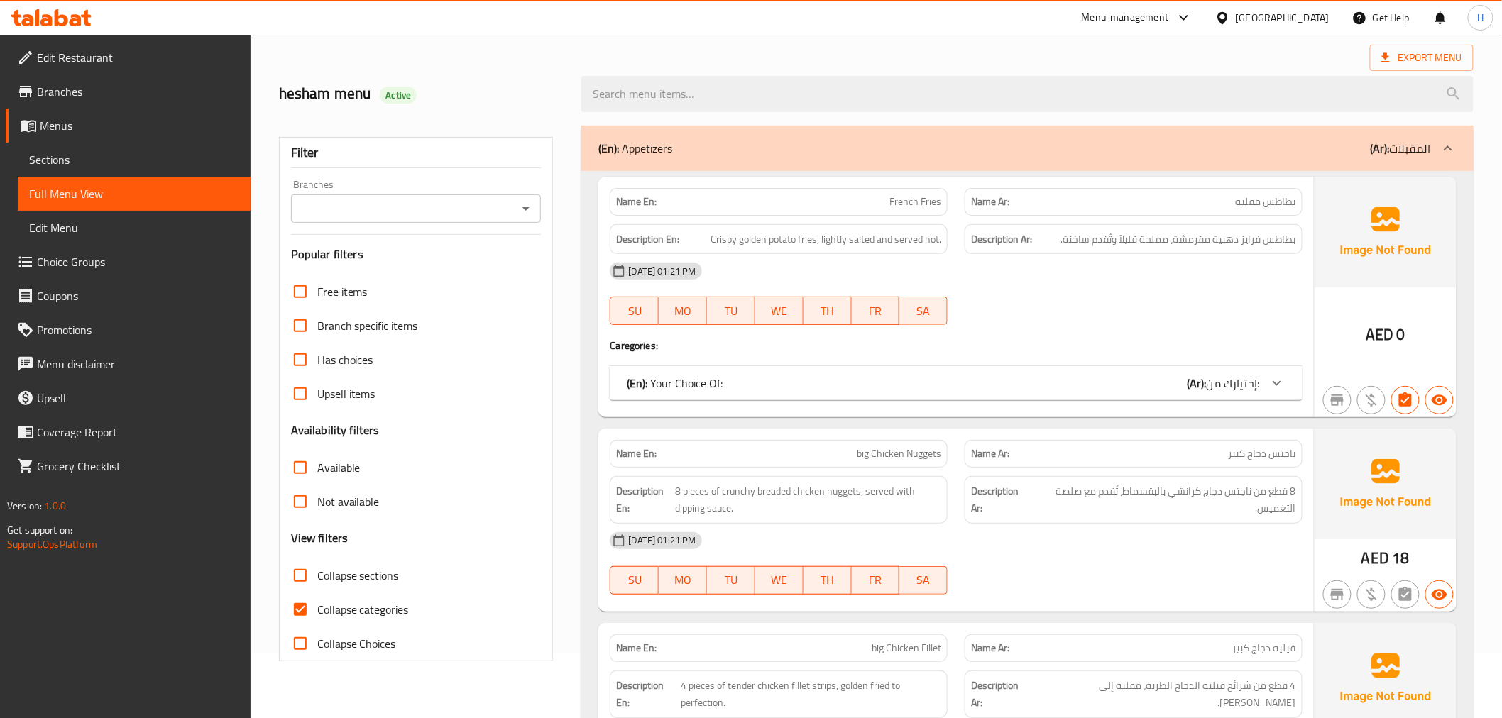
scroll to position [210, 0]
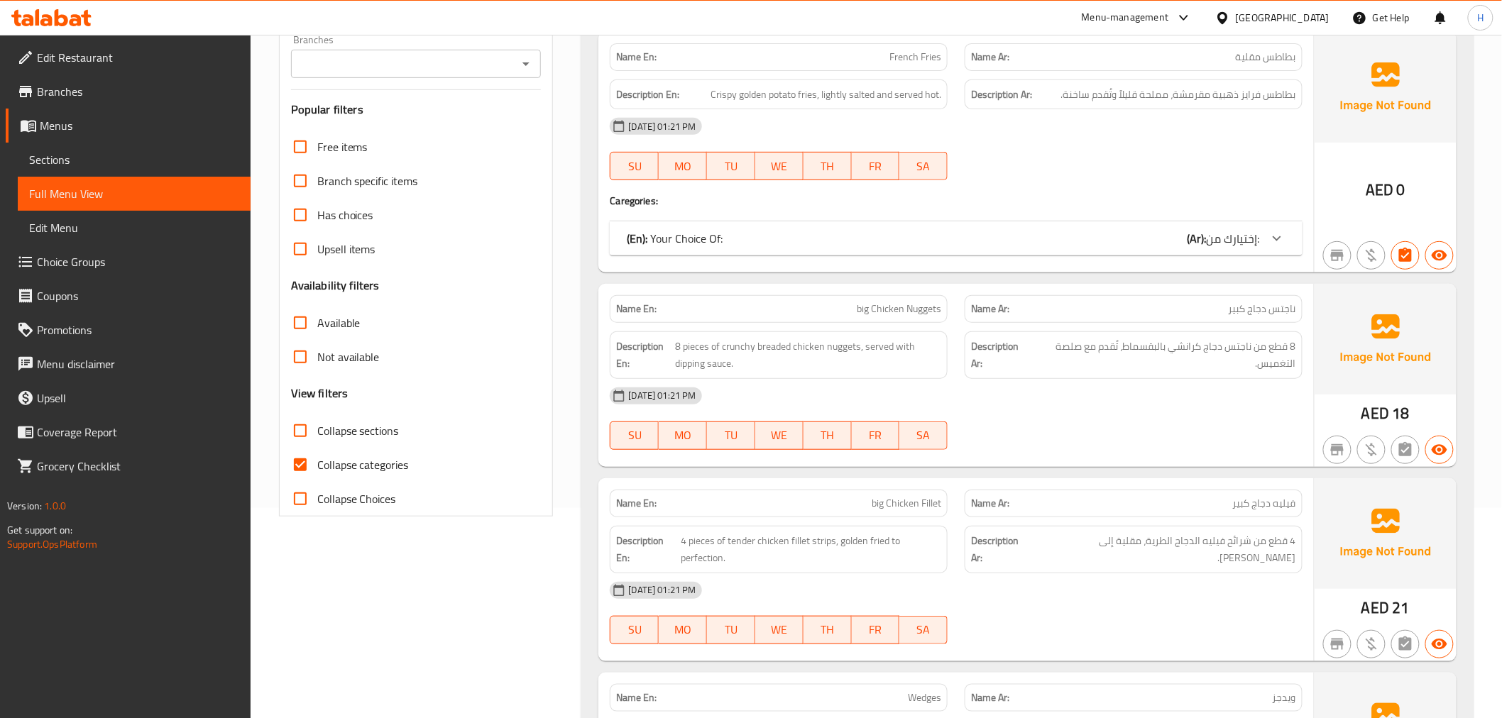
click at [371, 457] on span "Collapse categories" at bounding box center [363, 464] width 92 height 17
click at [317, 457] on input "Collapse categories" at bounding box center [300, 465] width 34 height 34
checkbox input "false"
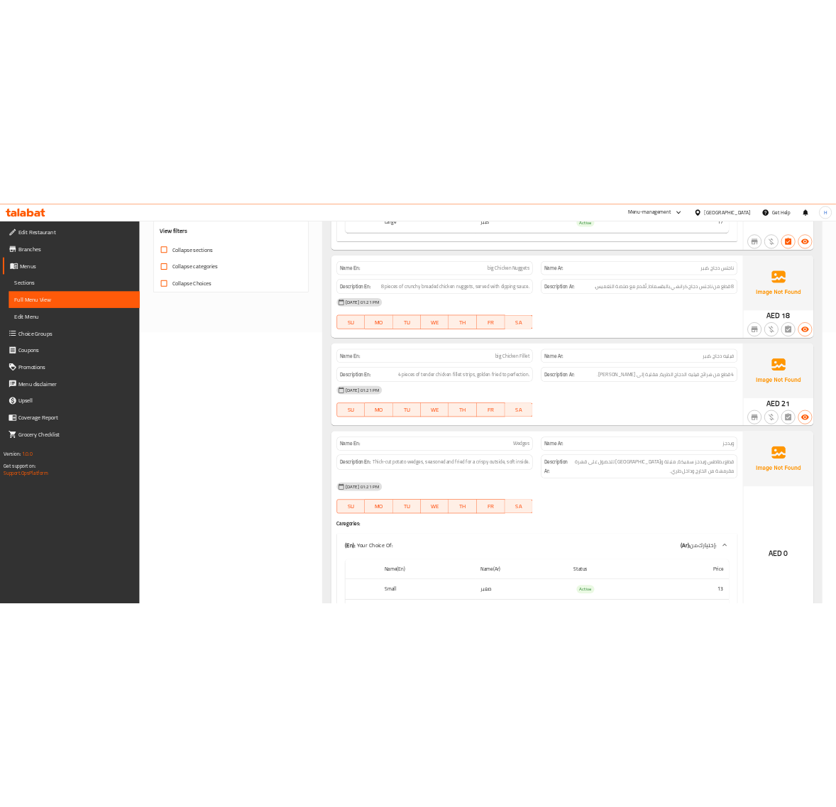
scroll to position [0, 0]
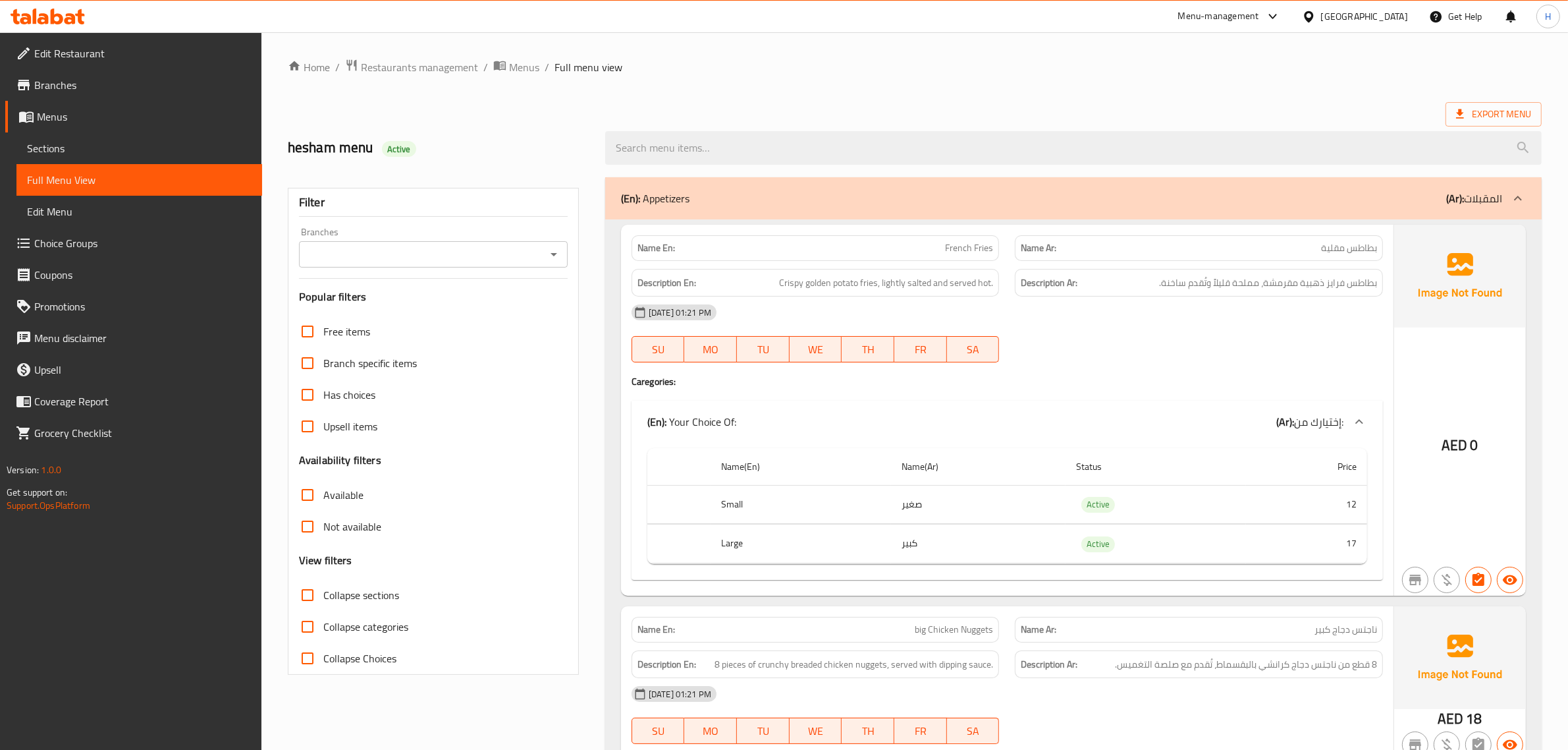
click at [323, 601] on input "Collapse sections" at bounding box center [307, 595] width 32 height 32
checkbox input "true"
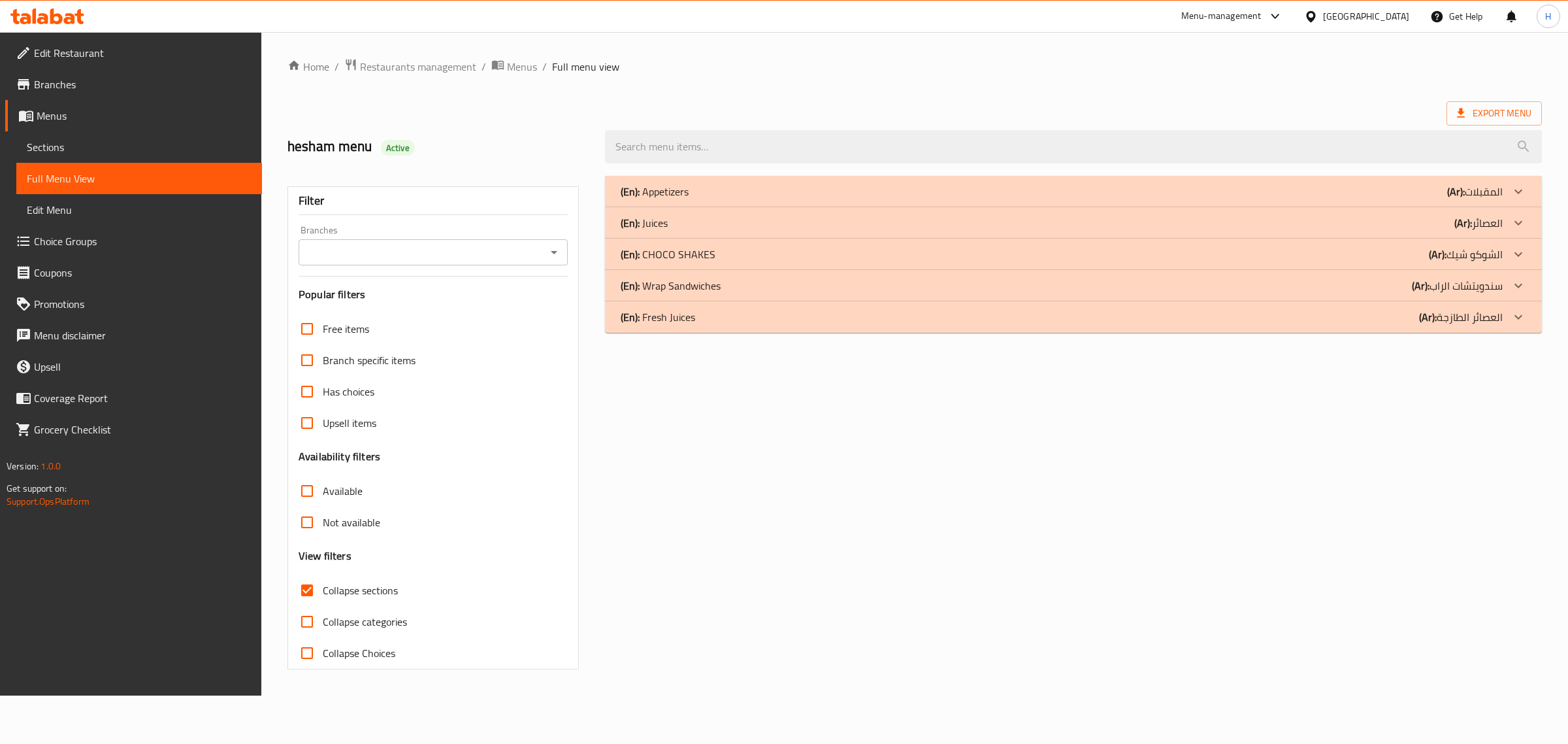
drag, startPoint x: 155, startPoint y: 145, endPoint x: 255, endPoint y: 177, distance: 105.0
click at [155, 145] on span "Sections" at bounding box center [139, 146] width 225 height 16
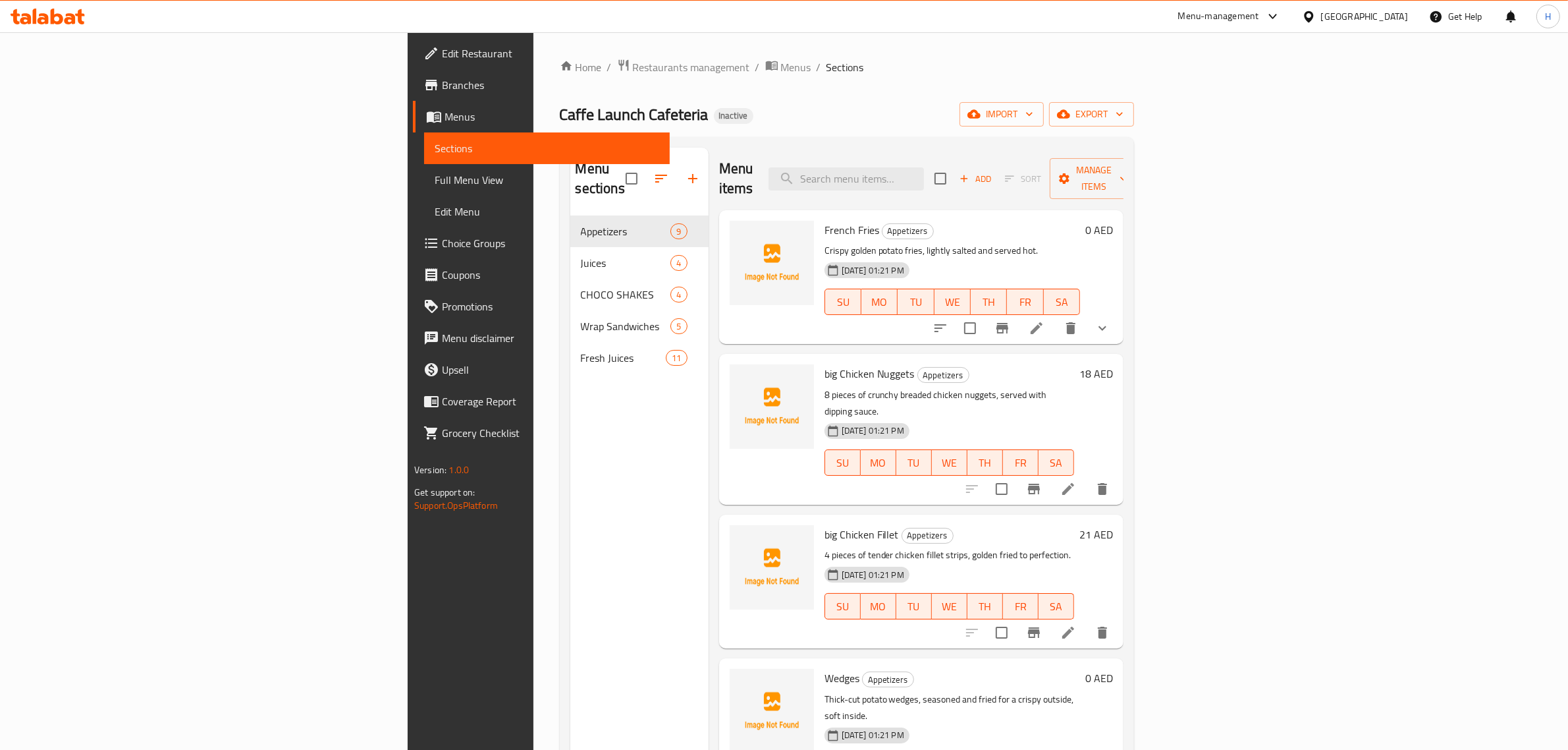
click at [434, 175] on span "Full Menu View" at bounding box center [546, 179] width 225 height 16
click at [434, 217] on span "Edit Menu" at bounding box center [546, 211] width 225 height 16
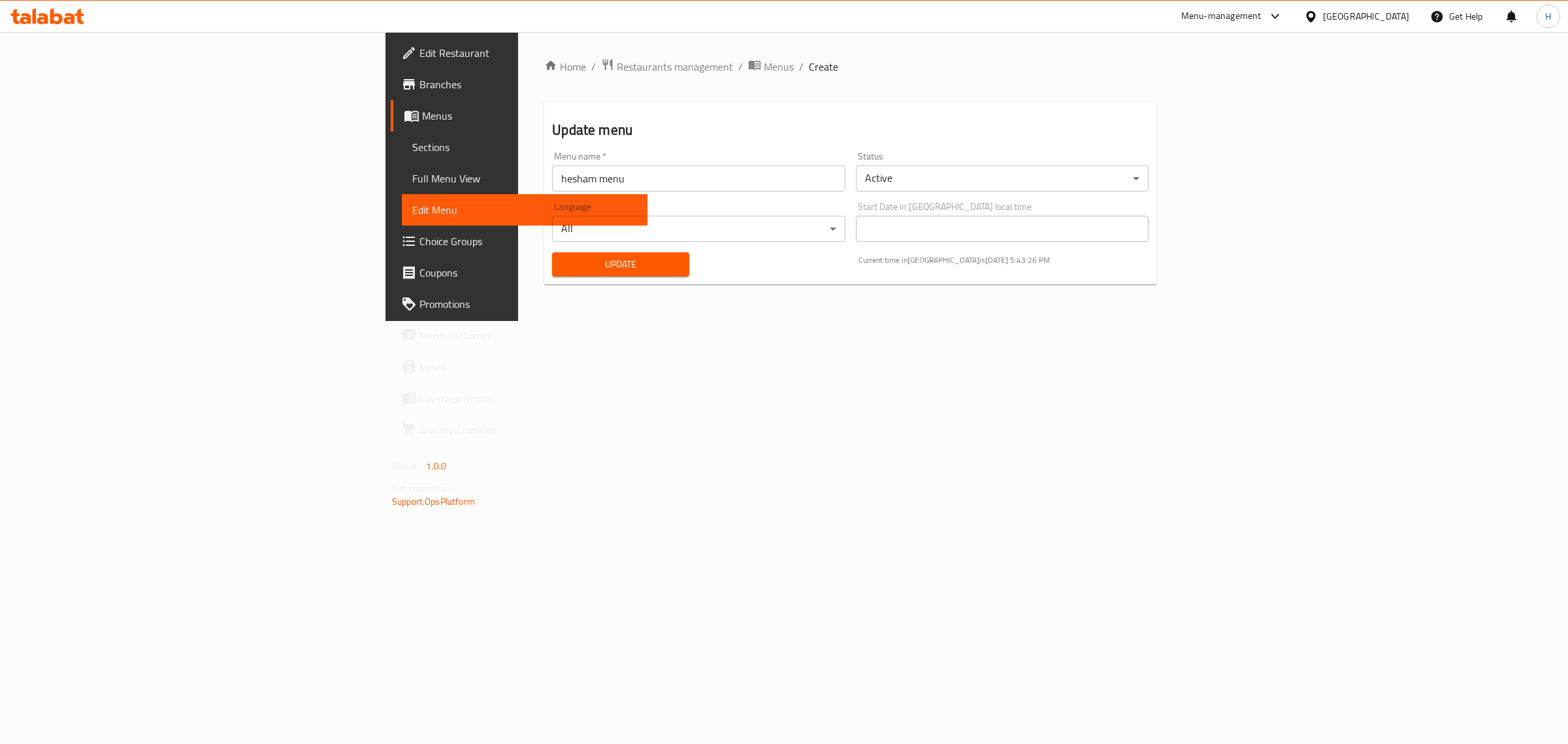
click at [422, 121] on span "Menus" at bounding box center [528, 115] width 215 height 16
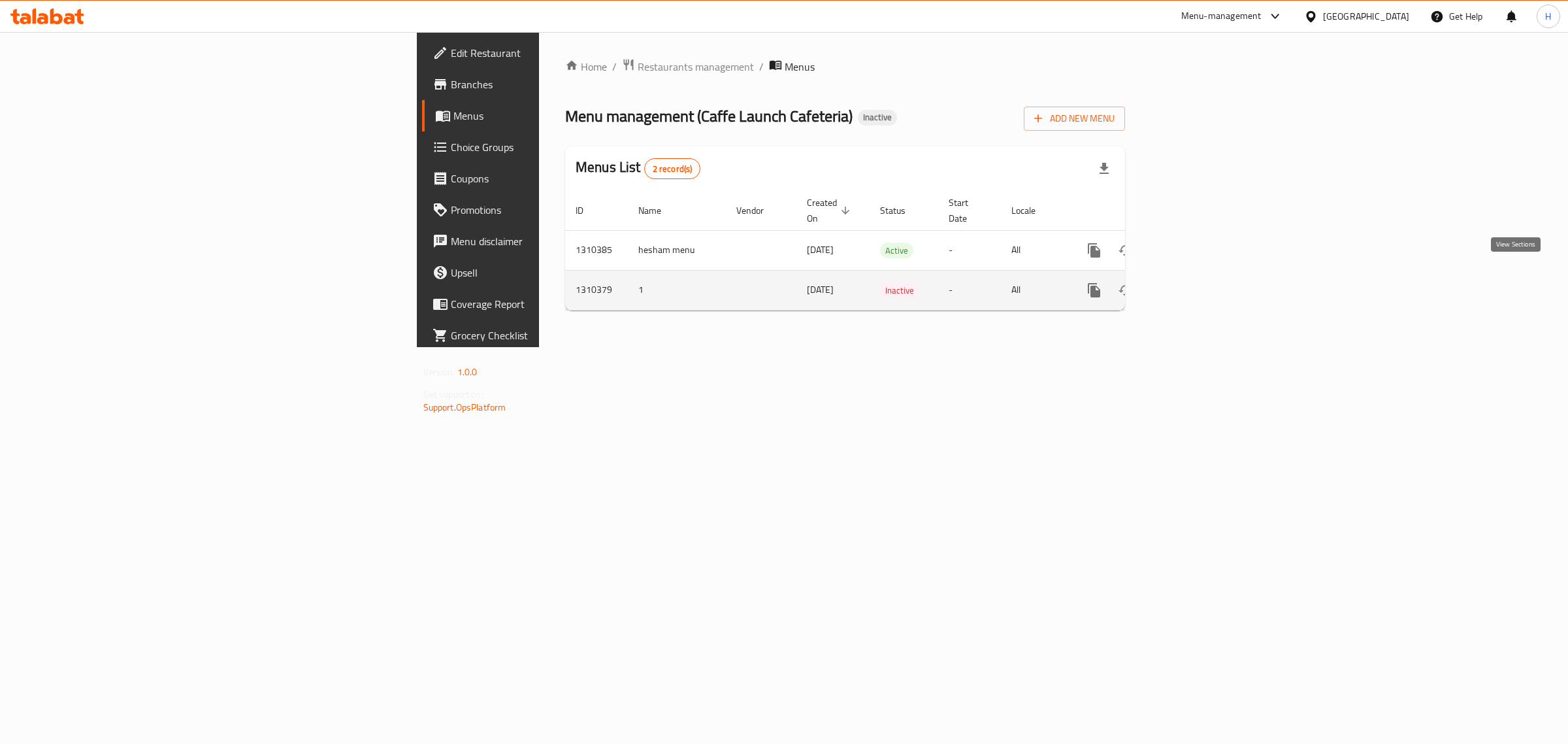
click at [1196, 283] on icon "enhanced table" at bounding box center [1188, 290] width 16 height 16
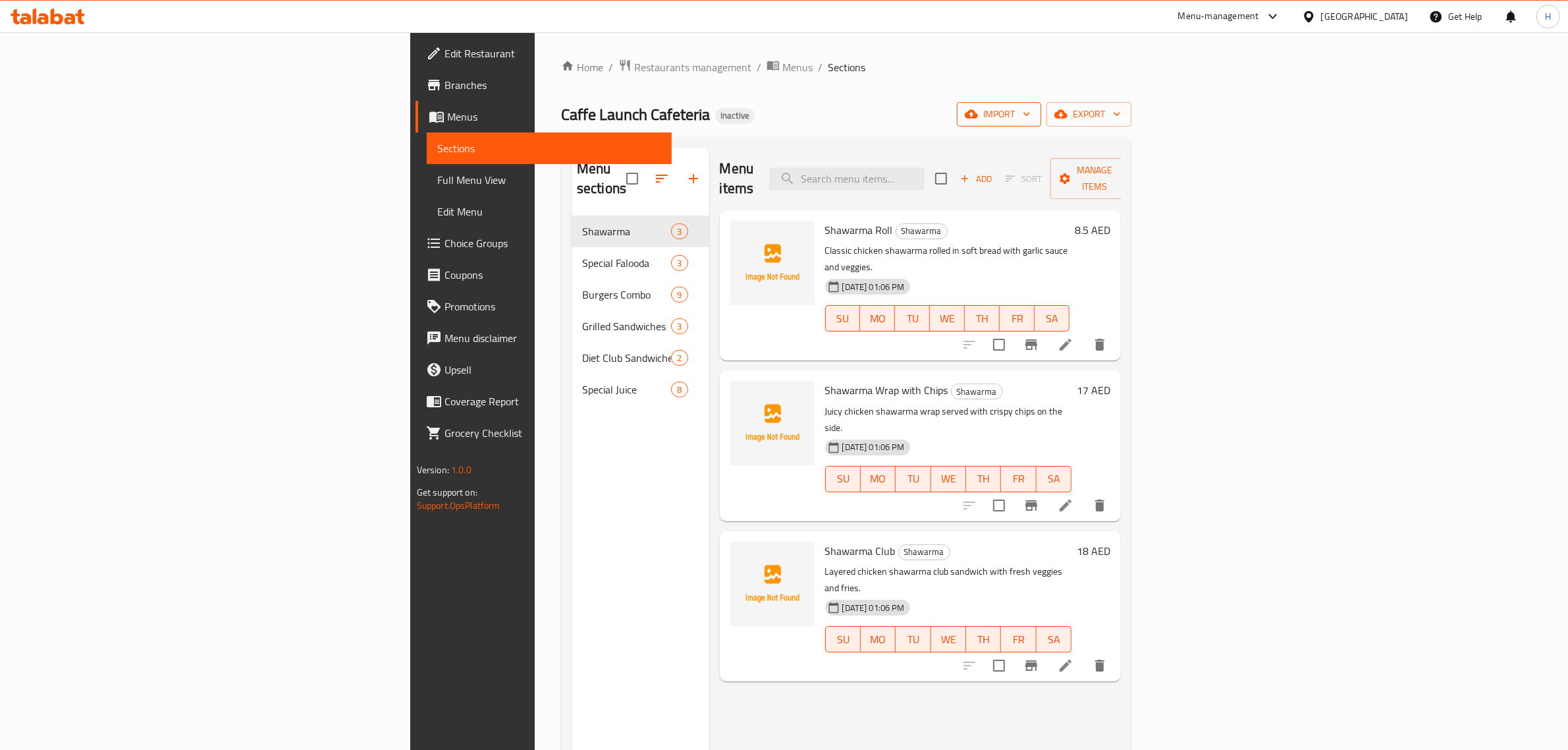
click at [1031, 119] on span "import" at bounding box center [998, 114] width 63 height 17
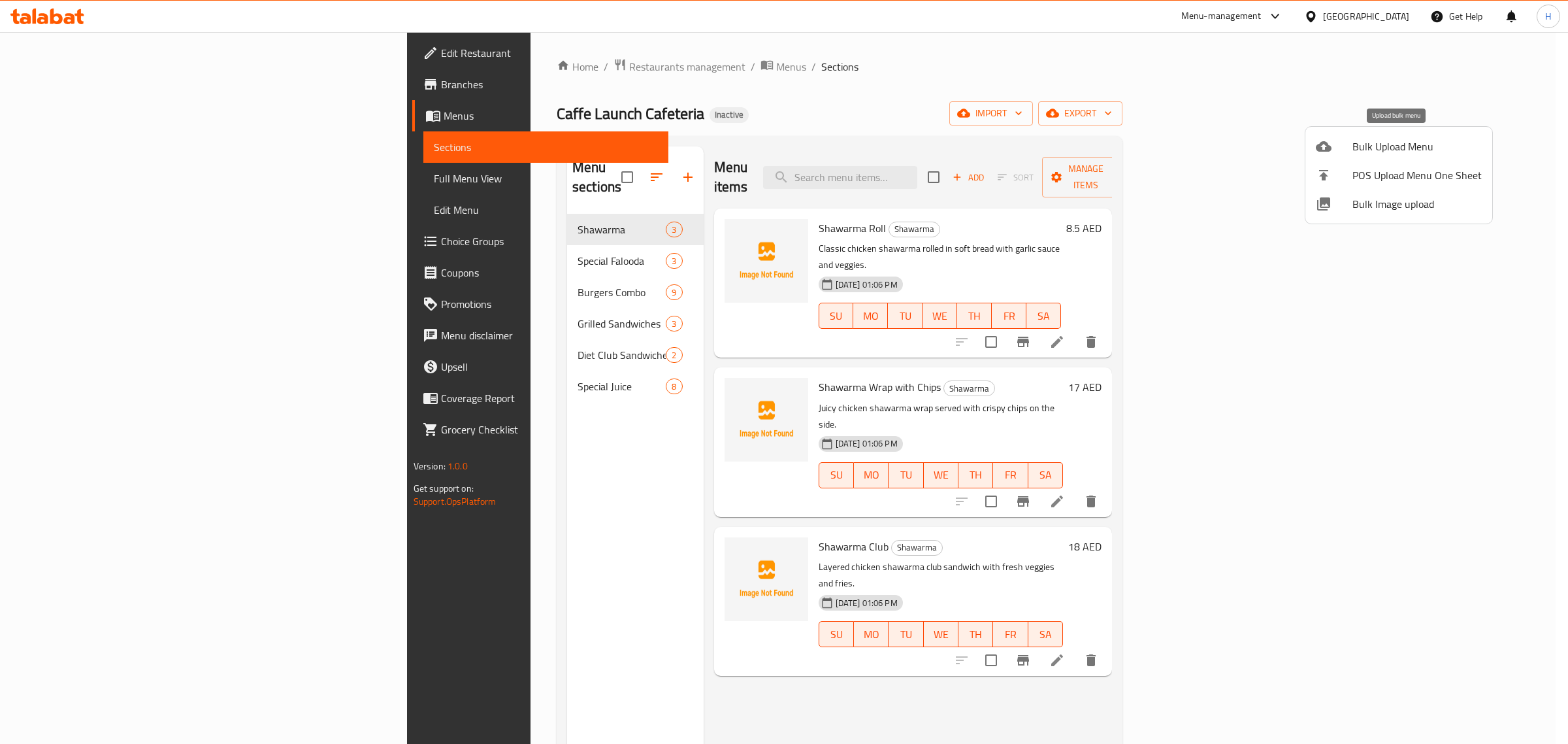
click at [1328, 145] on icon at bounding box center [1323, 145] width 16 height 10
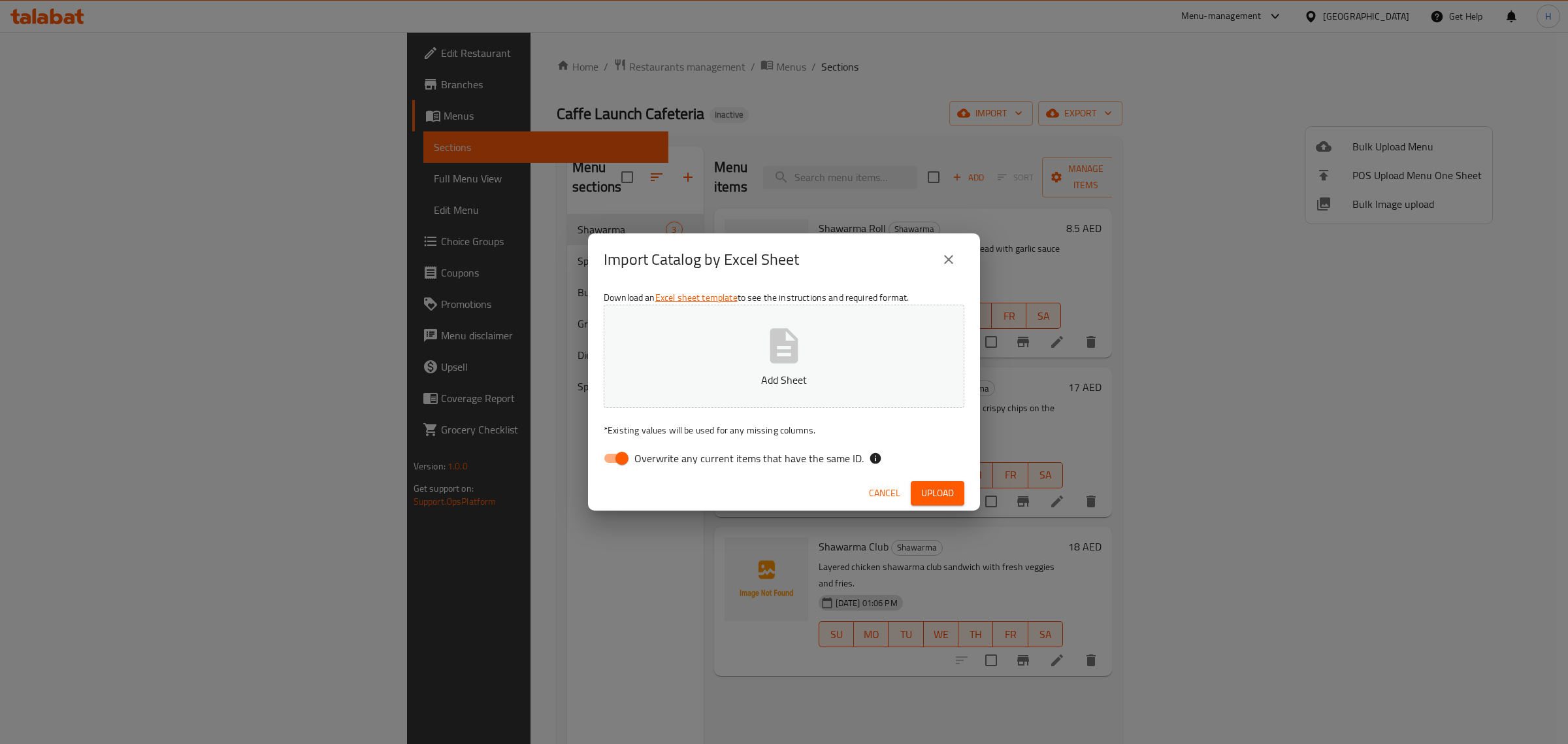
click at [622, 459] on input "Overwrite any current items that have the same ID." at bounding box center [621, 458] width 75 height 25
checkbox input "false"
click at [668, 347] on button "Add Sheet" at bounding box center [784, 356] width 361 height 103
click at [936, 500] on span "Upload" at bounding box center [937, 494] width 32 height 17
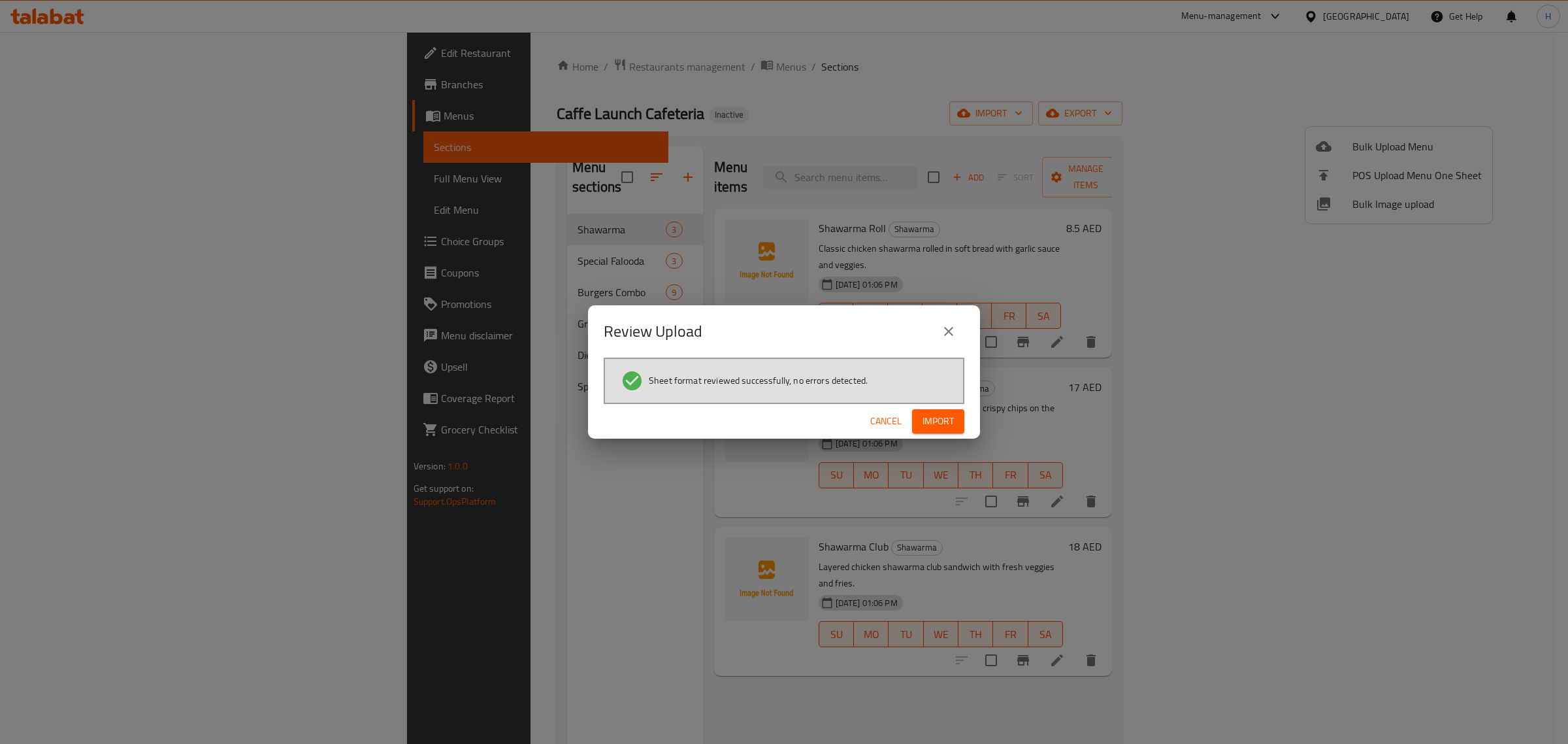
click at [961, 417] on button "Import" at bounding box center [938, 421] width 52 height 24
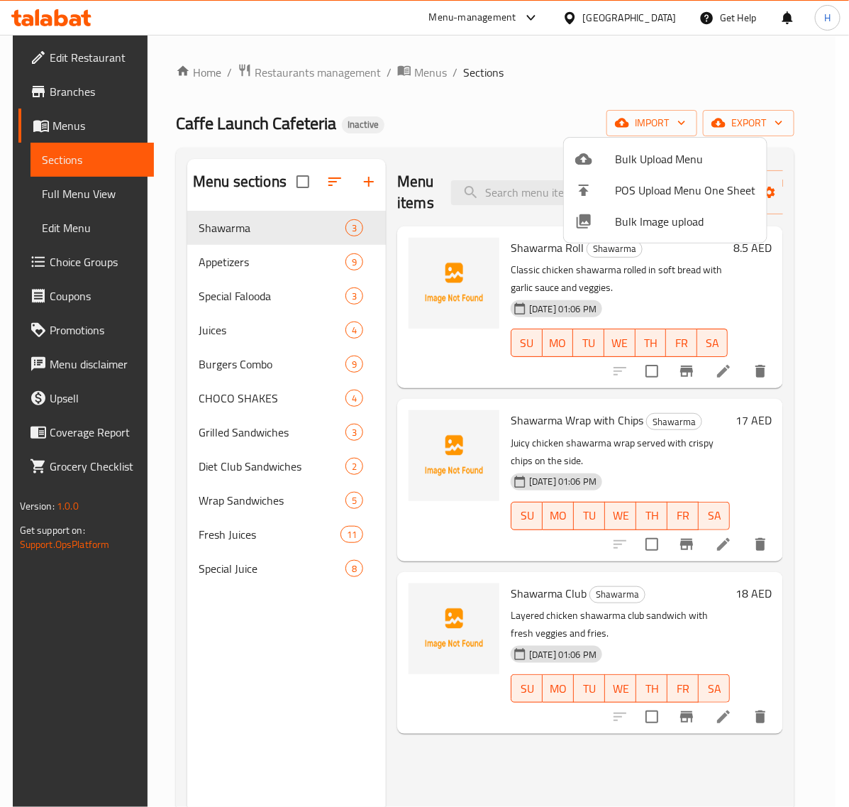
click at [530, 119] on div at bounding box center [424, 403] width 849 height 807
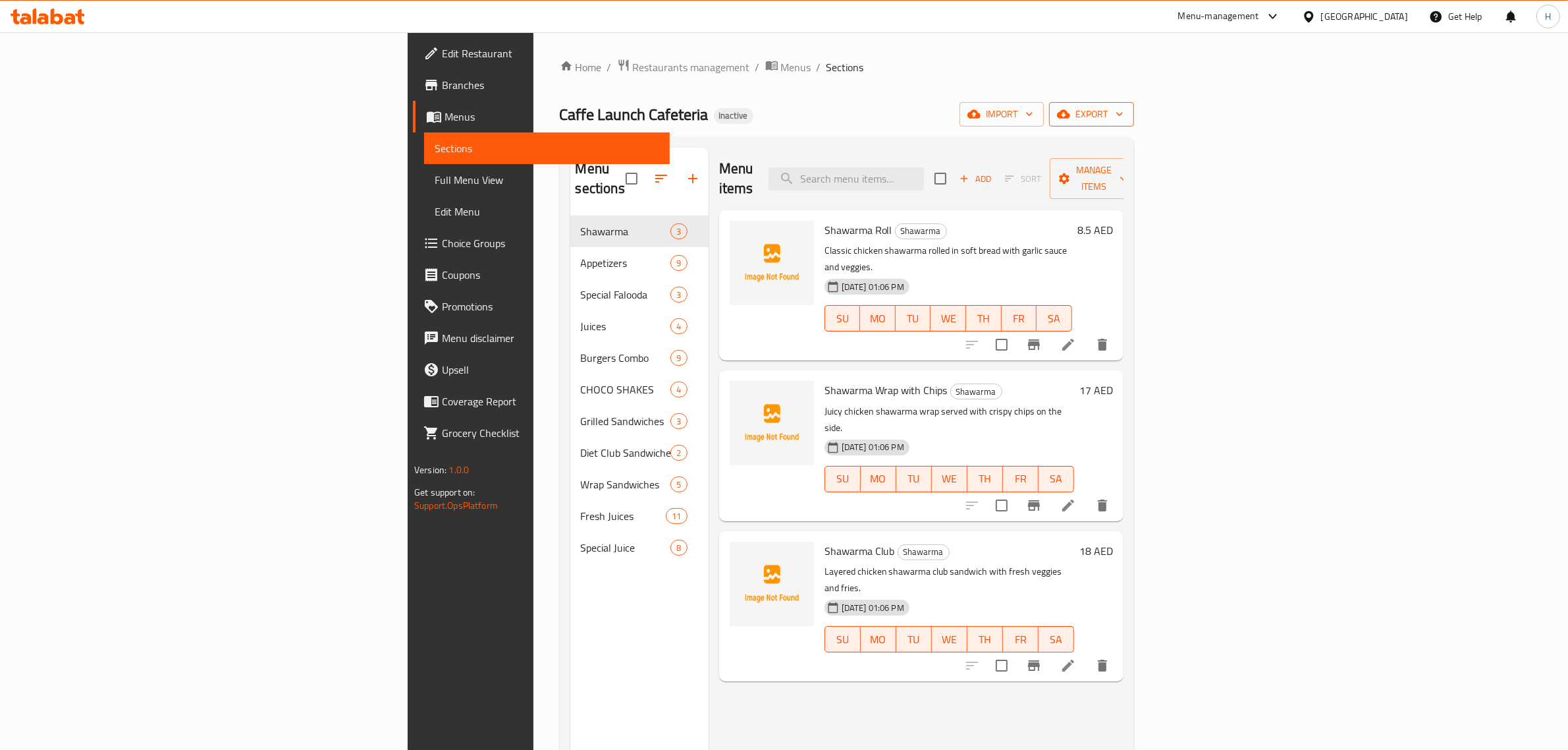
click at [1124, 110] on span "export" at bounding box center [1091, 114] width 64 height 17
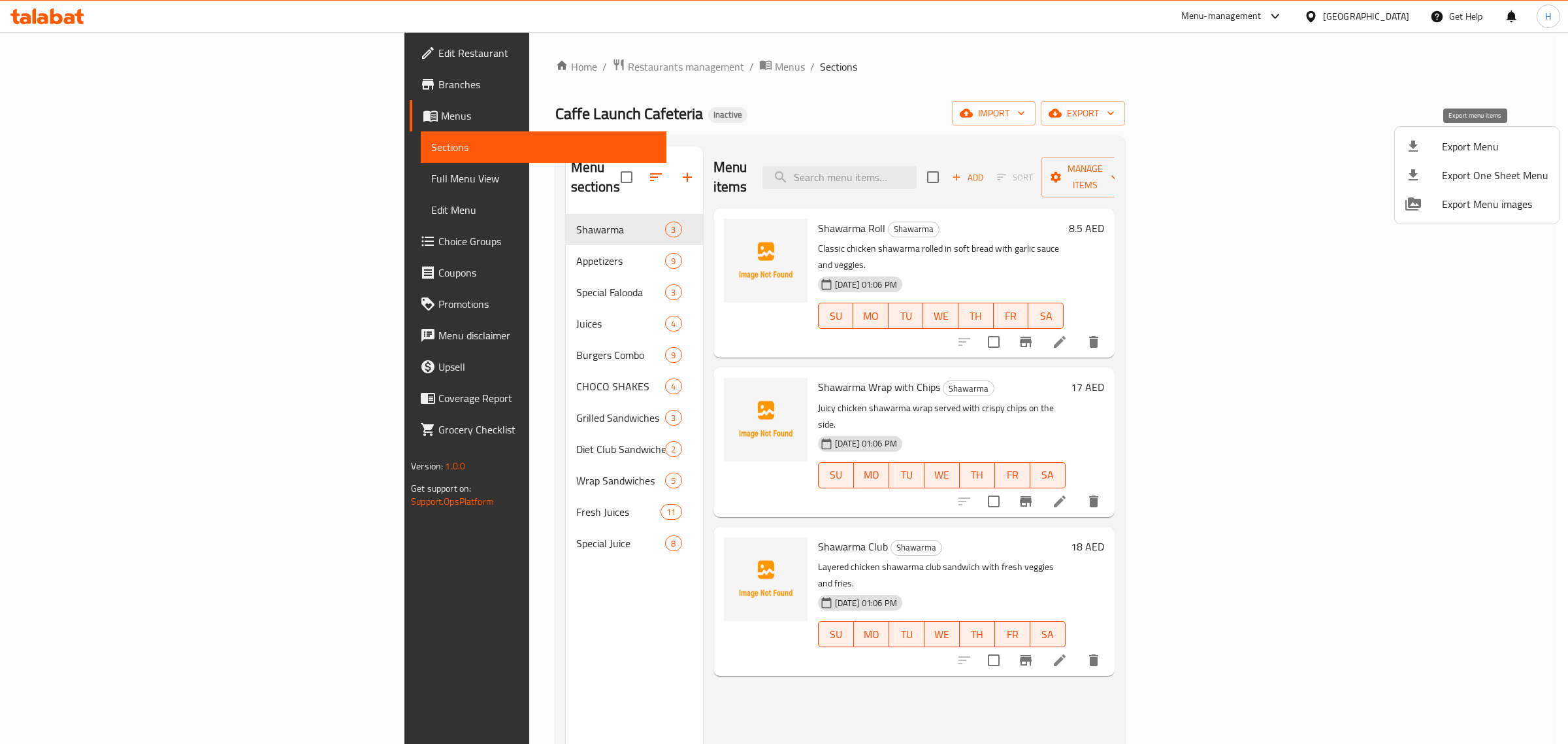
click at [1496, 152] on span "Export Menu" at bounding box center [1495, 145] width 107 height 16
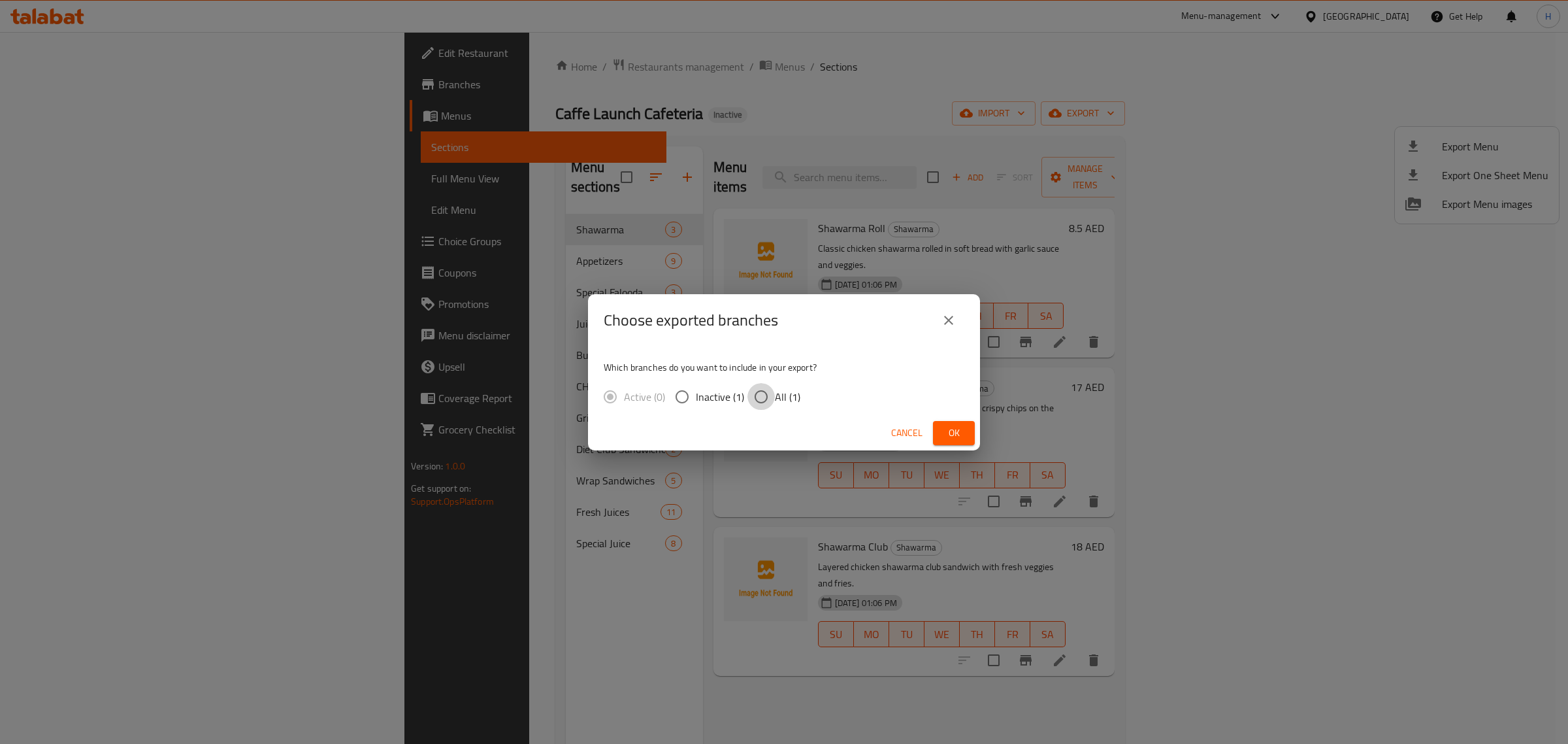
click at [752, 392] on input "All (1)" at bounding box center [761, 397] width 28 height 28
radio input "true"
click at [948, 436] on span "Ok" at bounding box center [954, 433] width 21 height 17
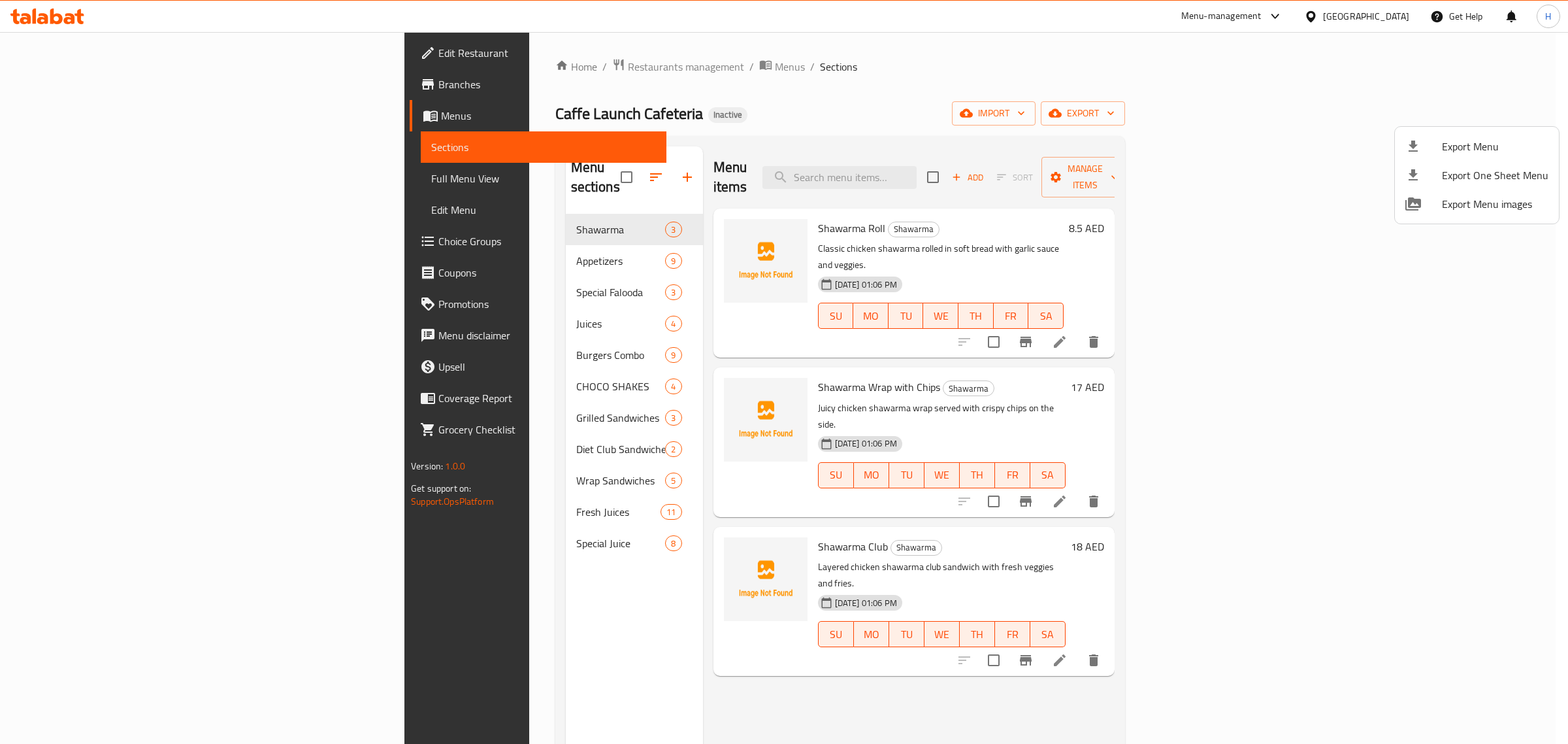
click at [127, 177] on div at bounding box center [784, 372] width 1568 height 744
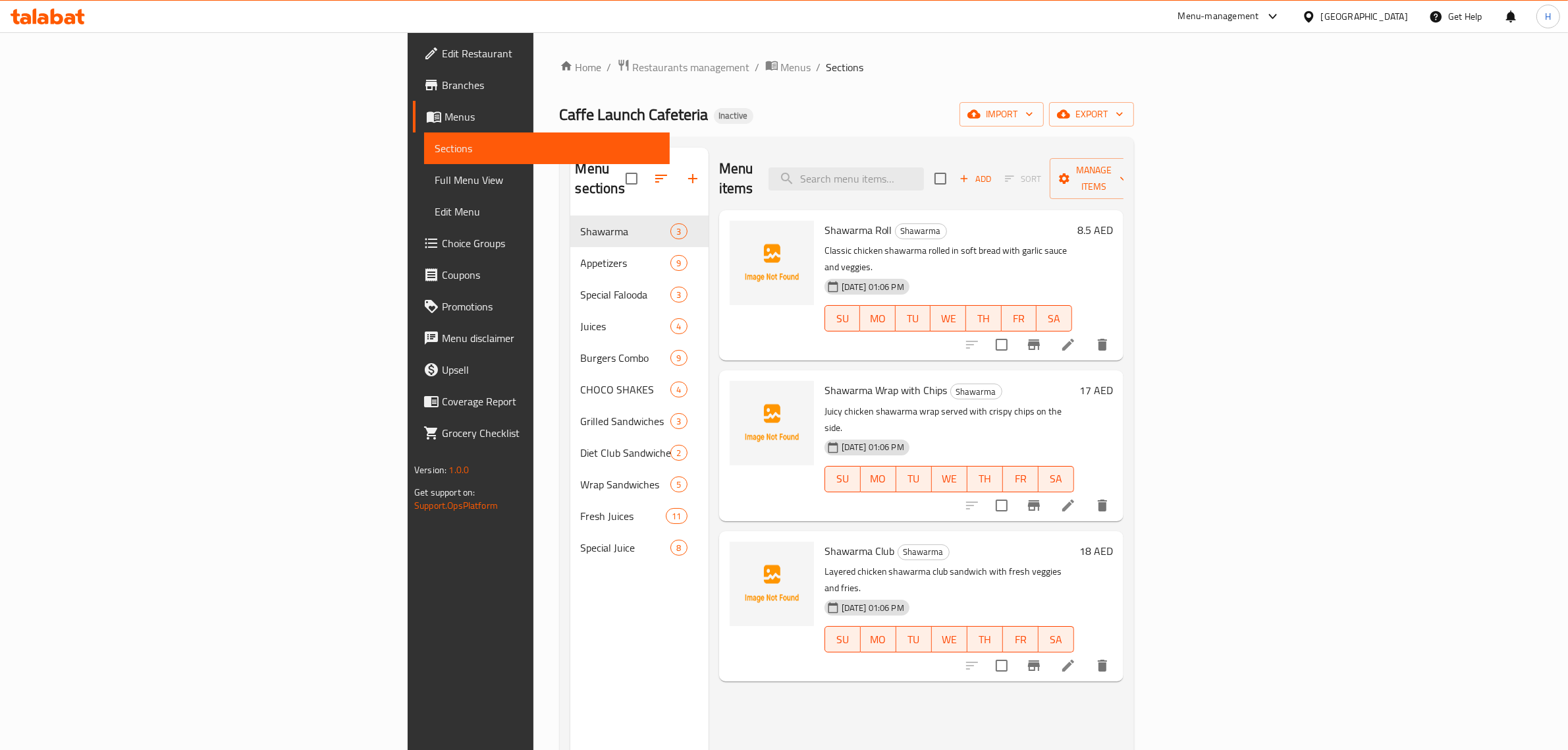
click at [434, 178] on span "Full Menu View" at bounding box center [546, 179] width 225 height 16
